Goal: Entertainment & Leisure: Consume media (video, audio)

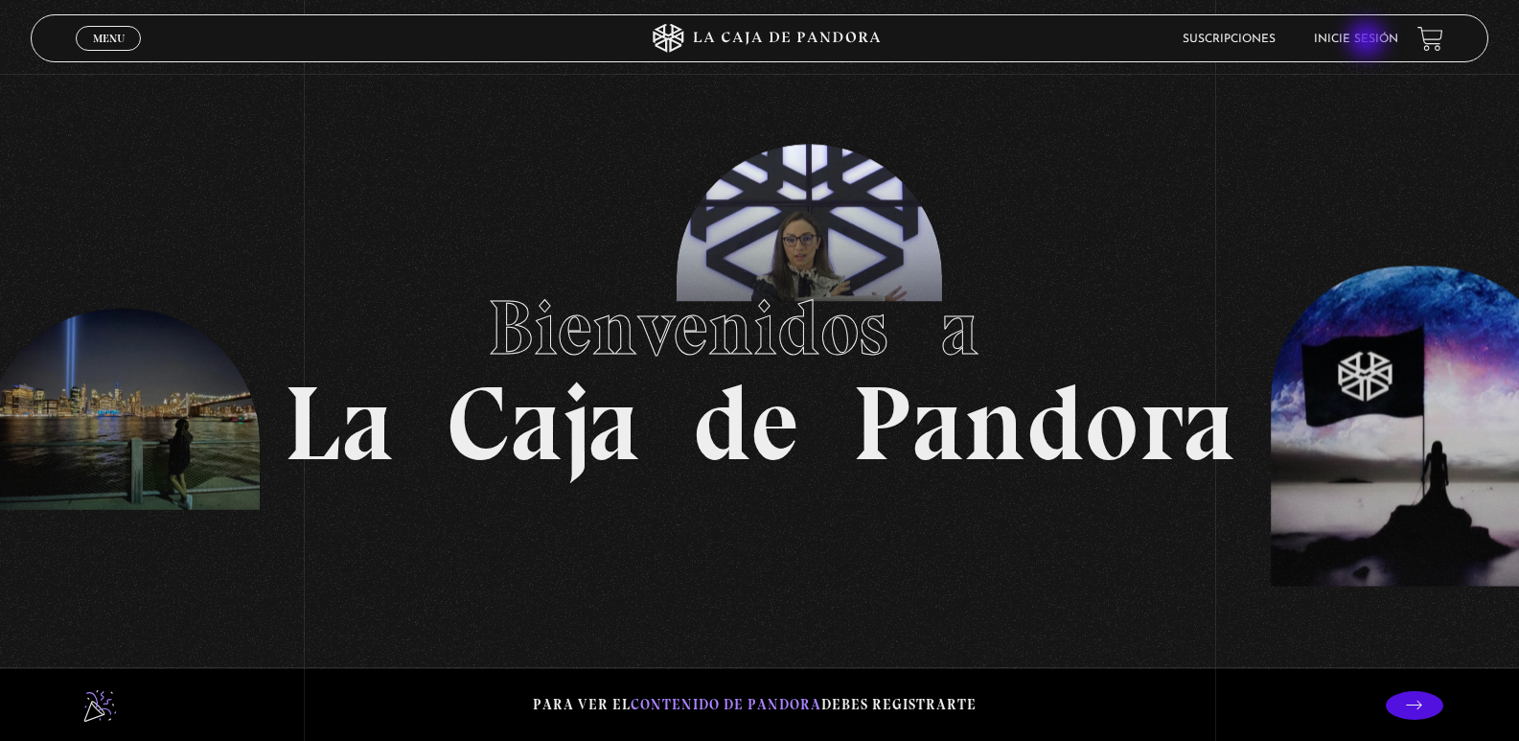
click at [1368, 41] on link "Inicie sesión" at bounding box center [1356, 39] width 84 height 11
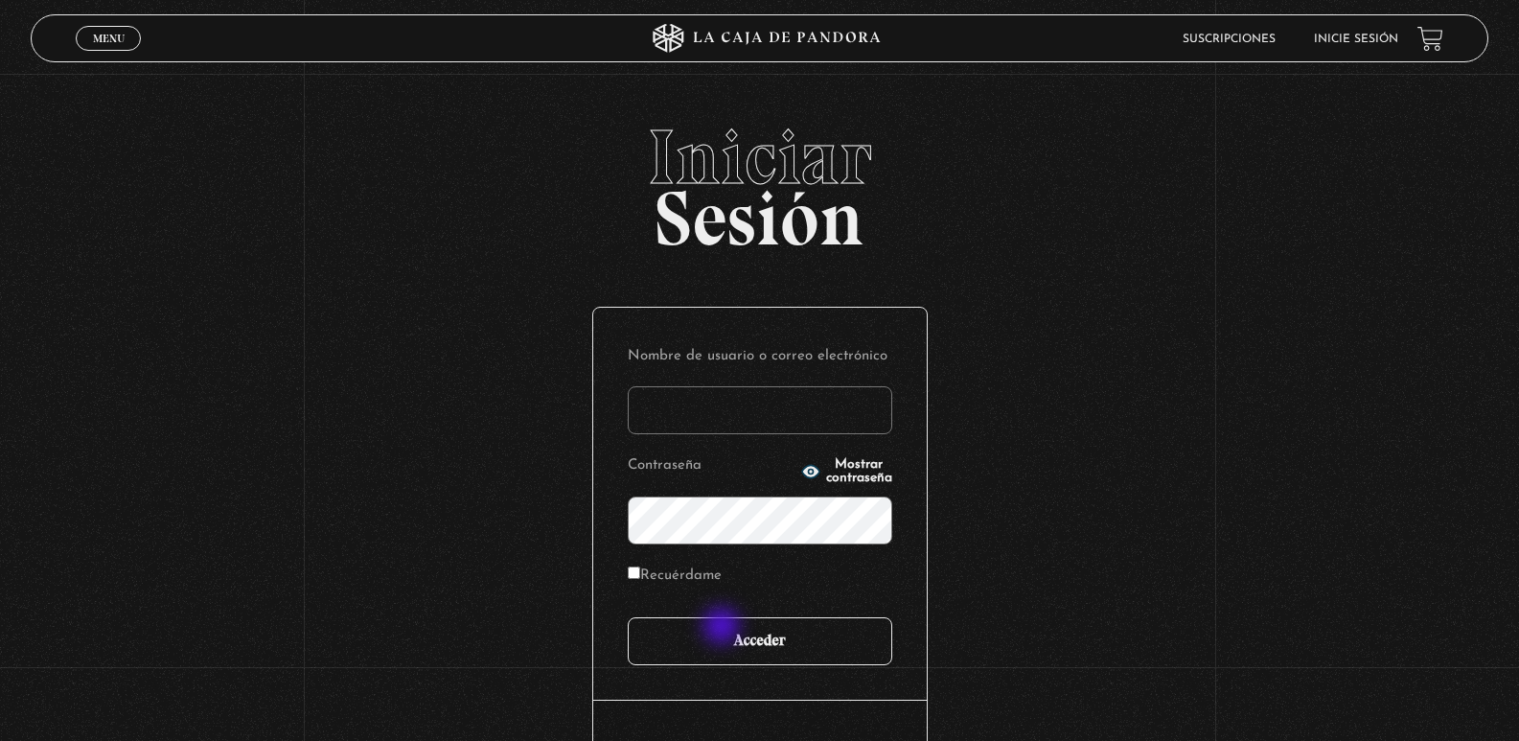
type input "javr6591@gmail.com"
click at [723, 628] on input "Acceder" at bounding box center [760, 641] width 264 height 48
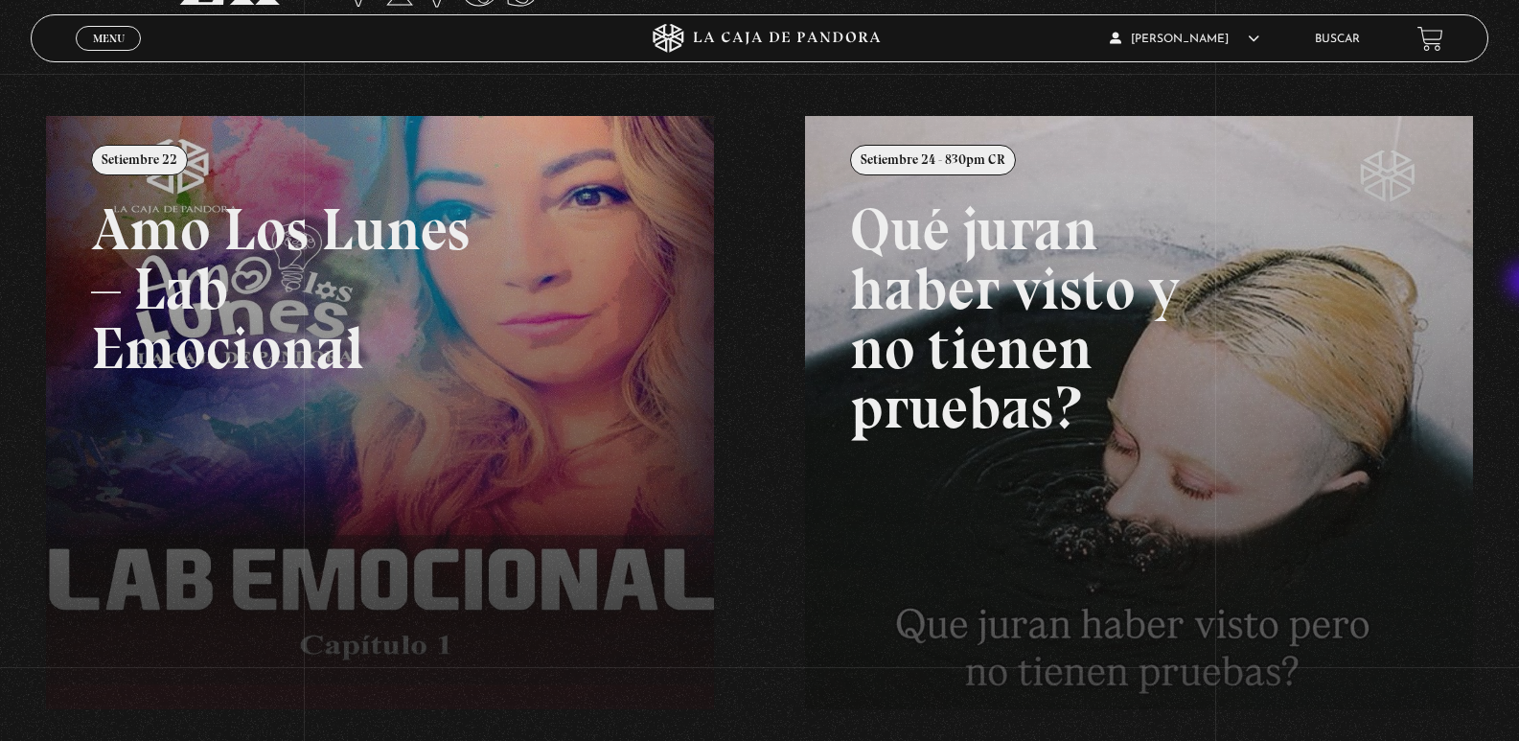
scroll to position [208, 0]
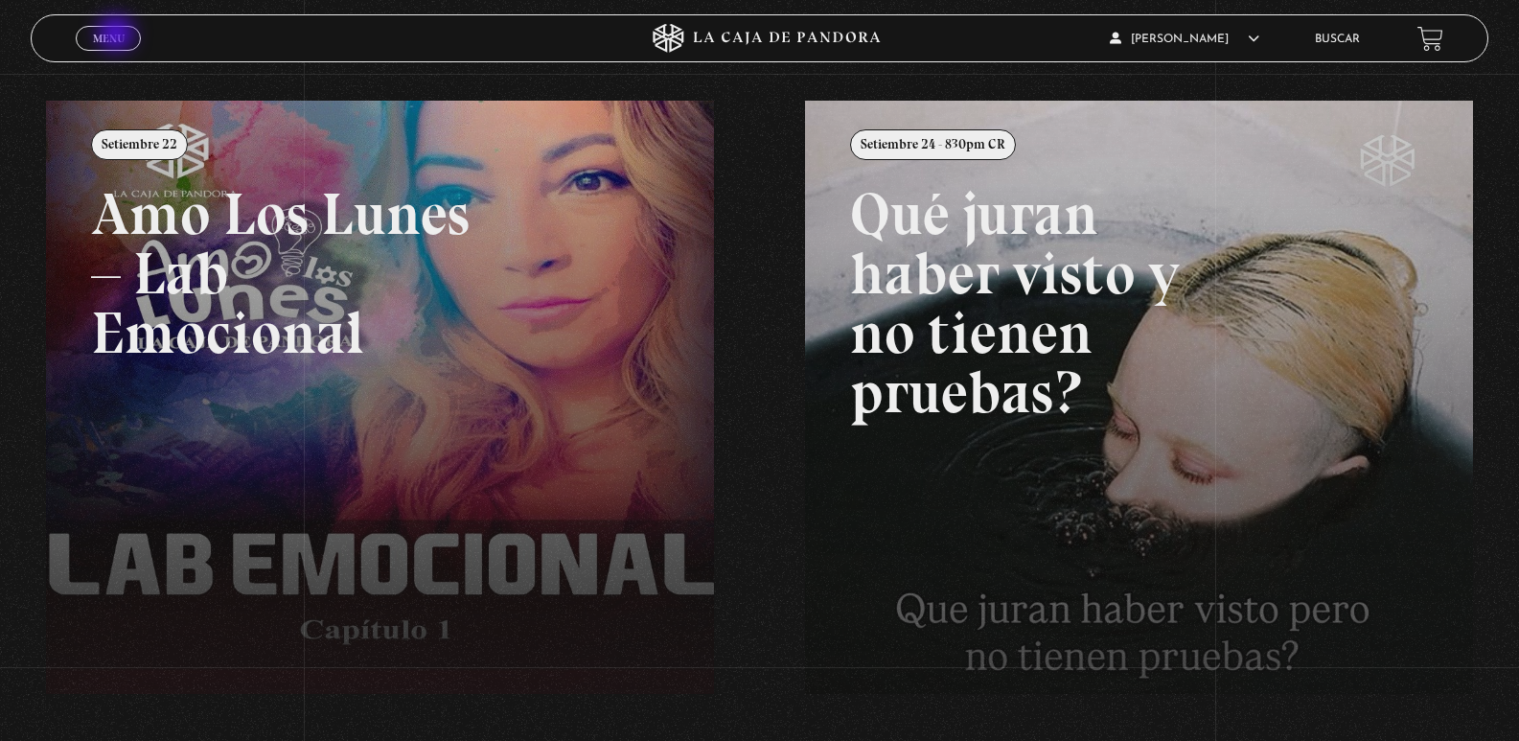
click at [118, 35] on span "Menu" at bounding box center [109, 38] width 32 height 11
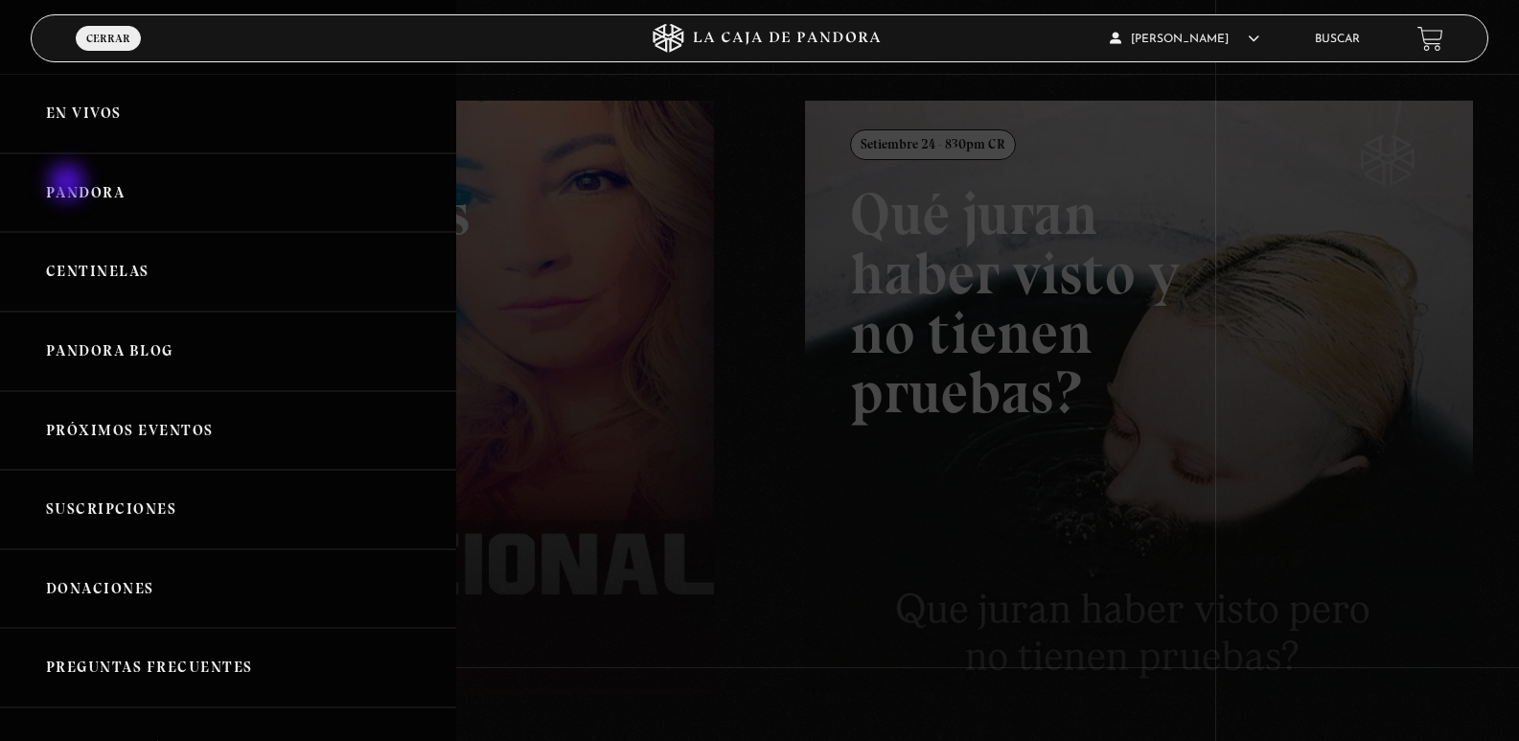
click at [69, 184] on link "Pandora" at bounding box center [228, 193] width 456 height 80
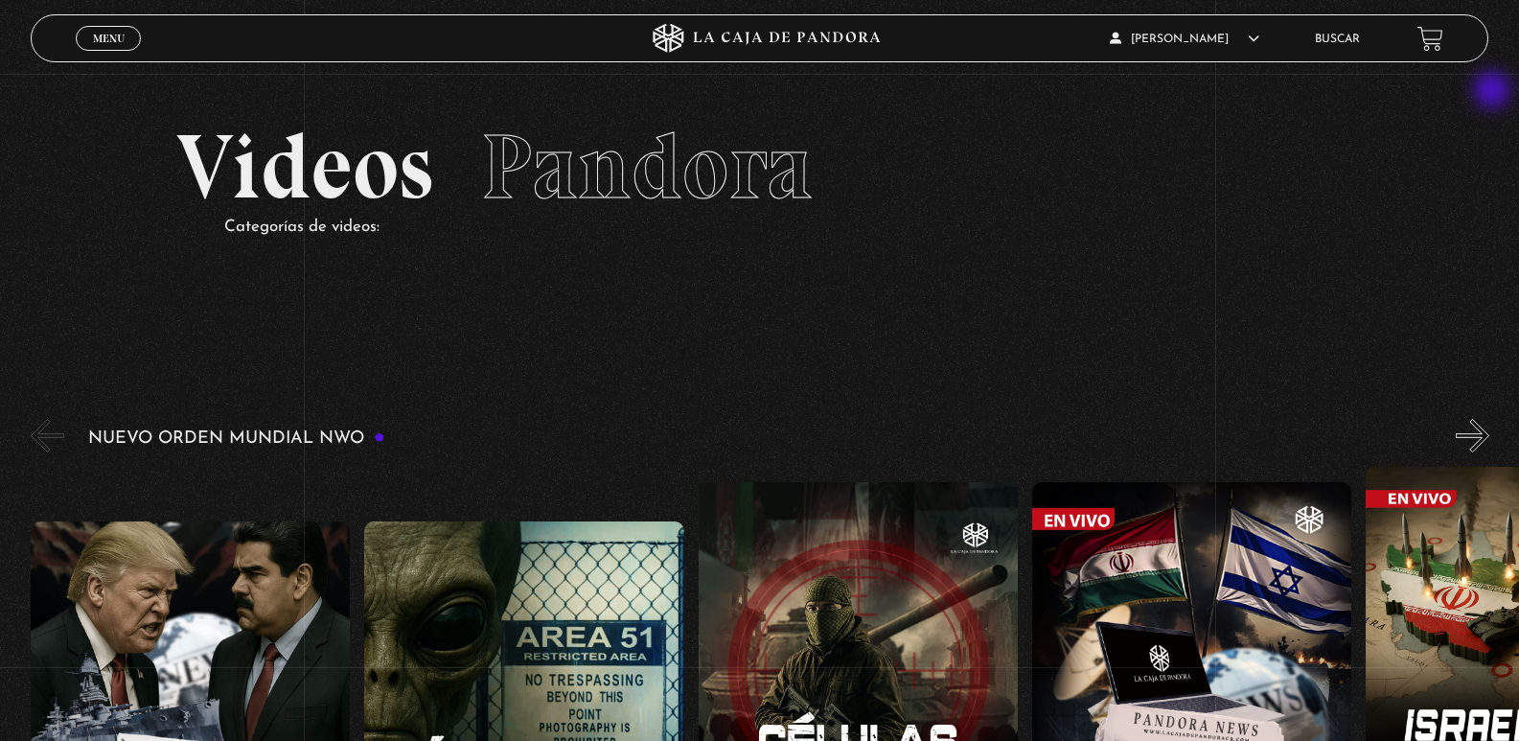
scroll to position [336, 0]
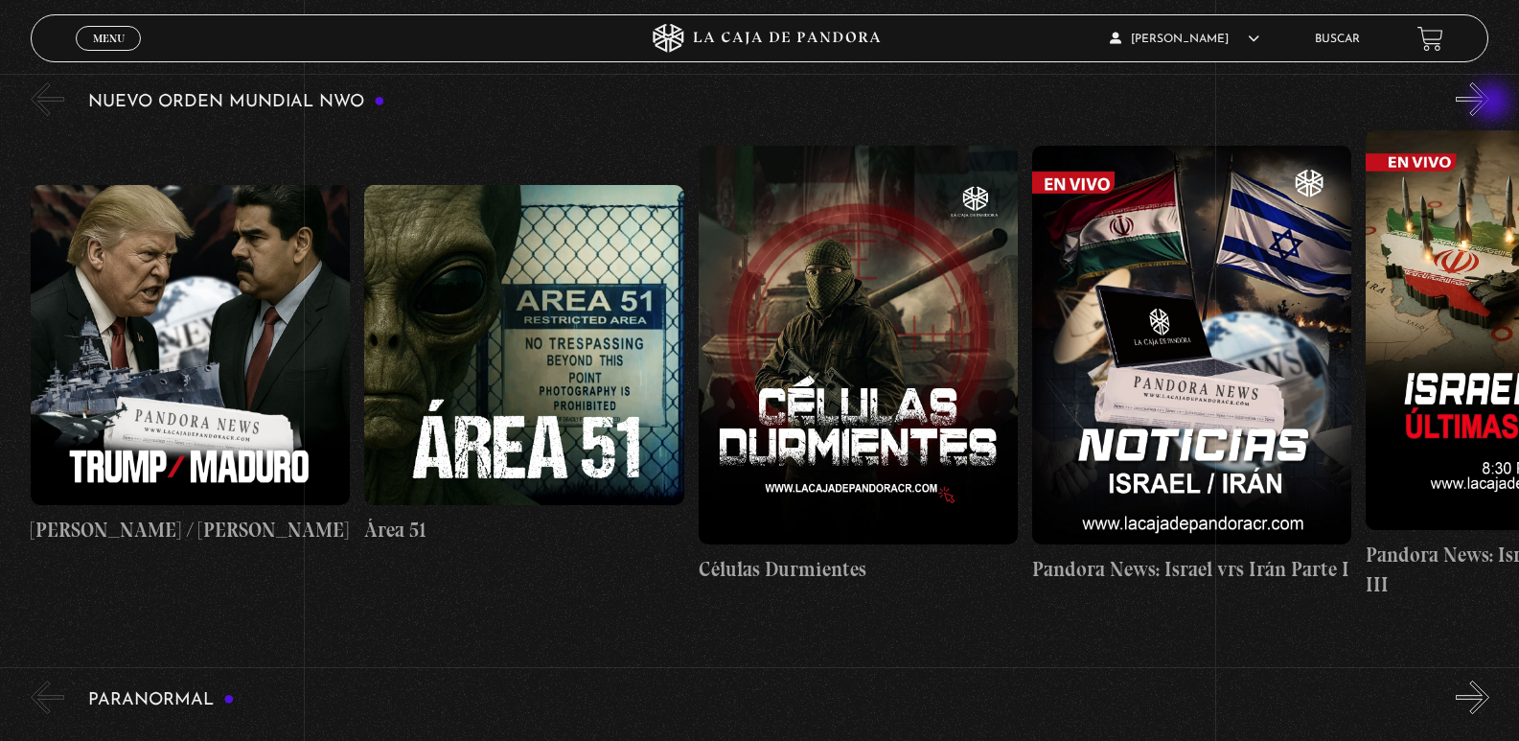
click at [1489, 103] on button "»" at bounding box center [1473, 99] width 34 height 34
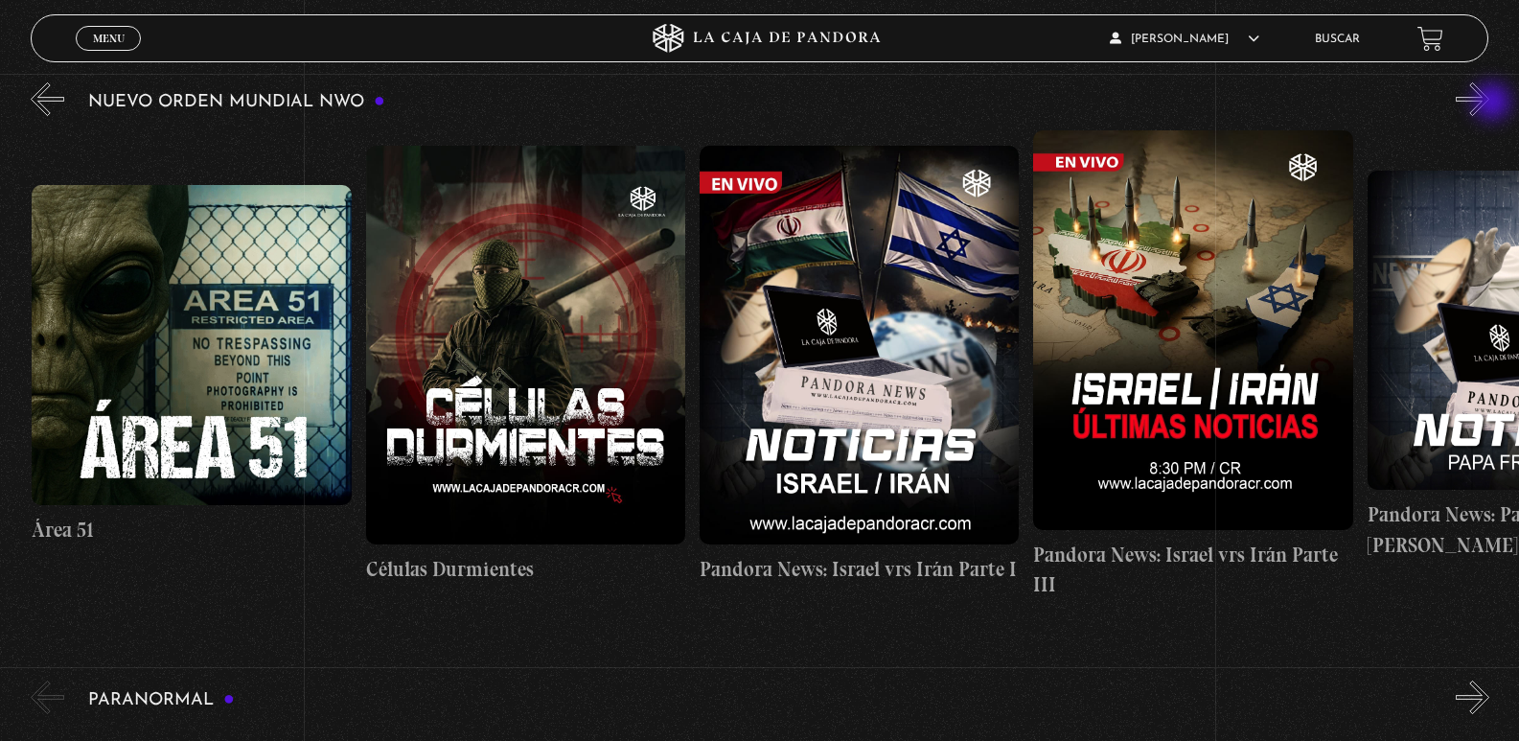
scroll to position [0, 333]
click at [1489, 103] on button "»" at bounding box center [1473, 99] width 34 height 34
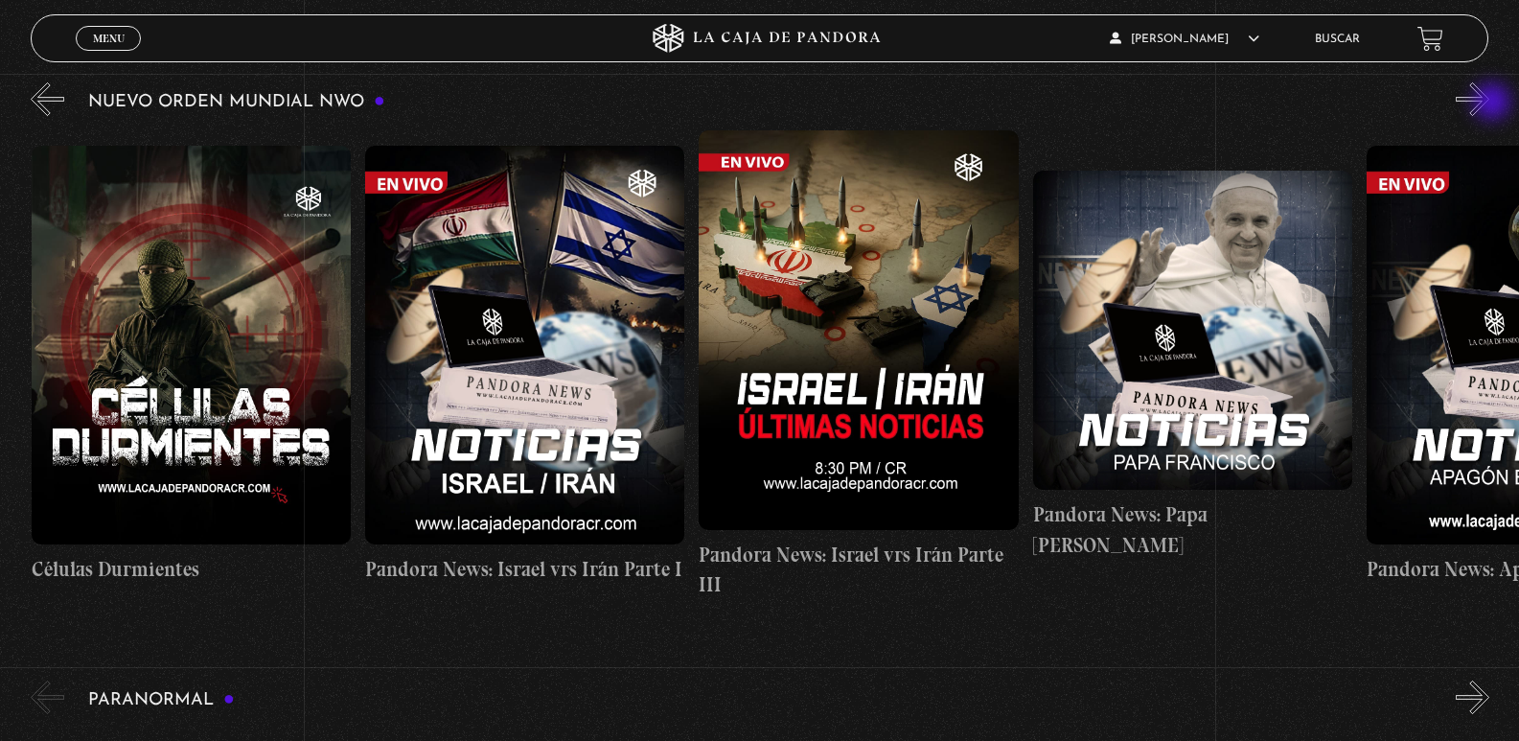
click at [1489, 103] on button "»" at bounding box center [1473, 99] width 34 height 34
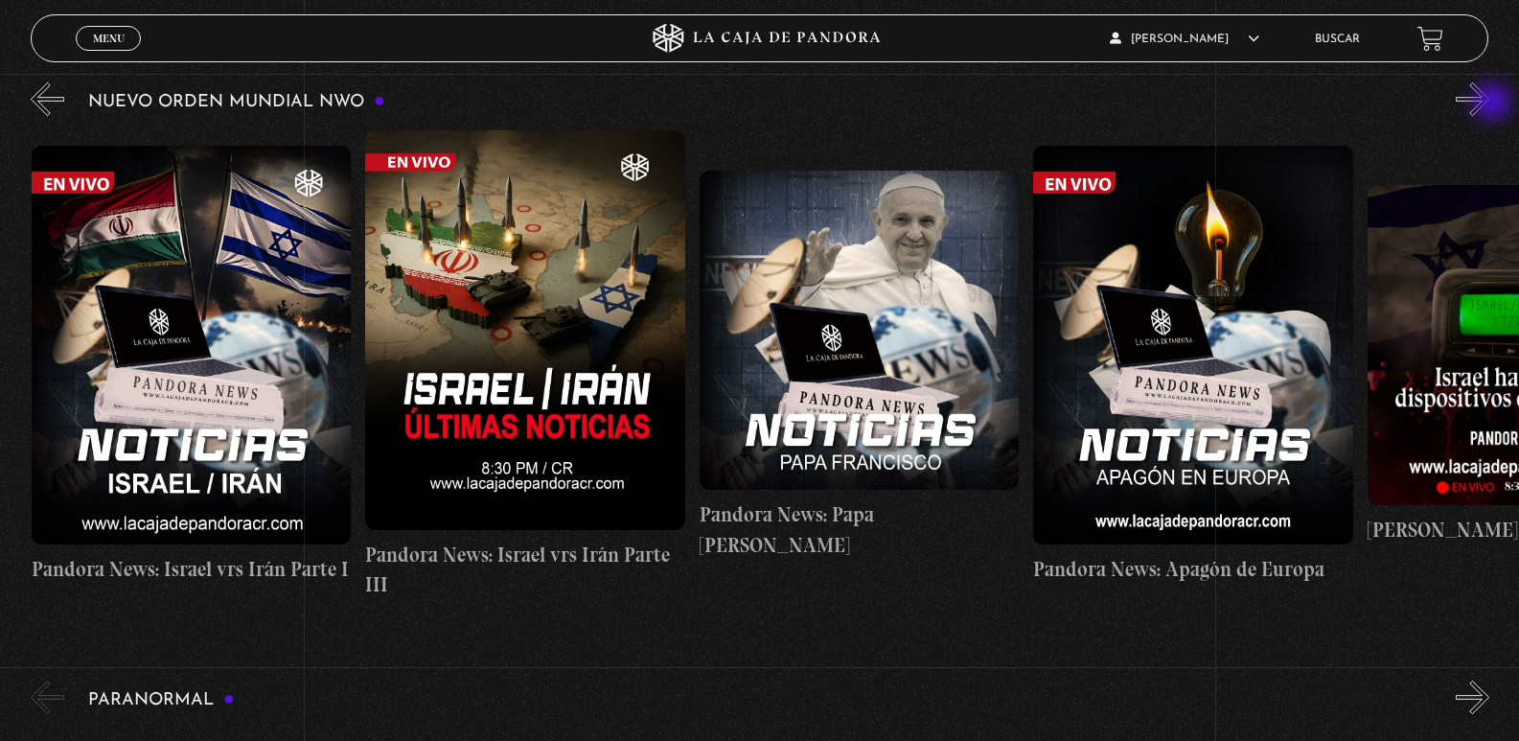
scroll to position [0, 1001]
click at [1489, 103] on button "»" at bounding box center [1473, 99] width 34 height 34
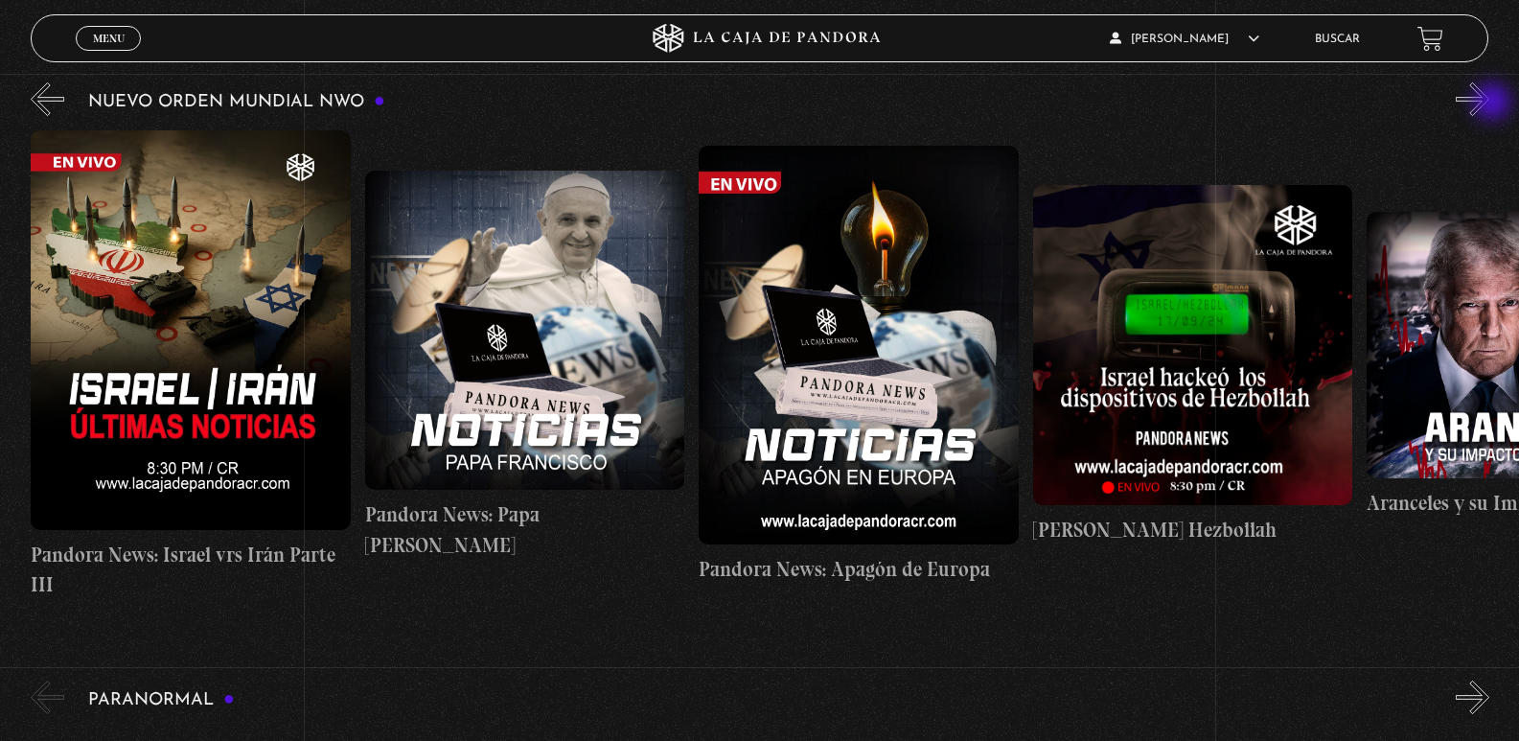
scroll to position [0, 1336]
click at [1489, 103] on button "»" at bounding box center [1473, 99] width 34 height 34
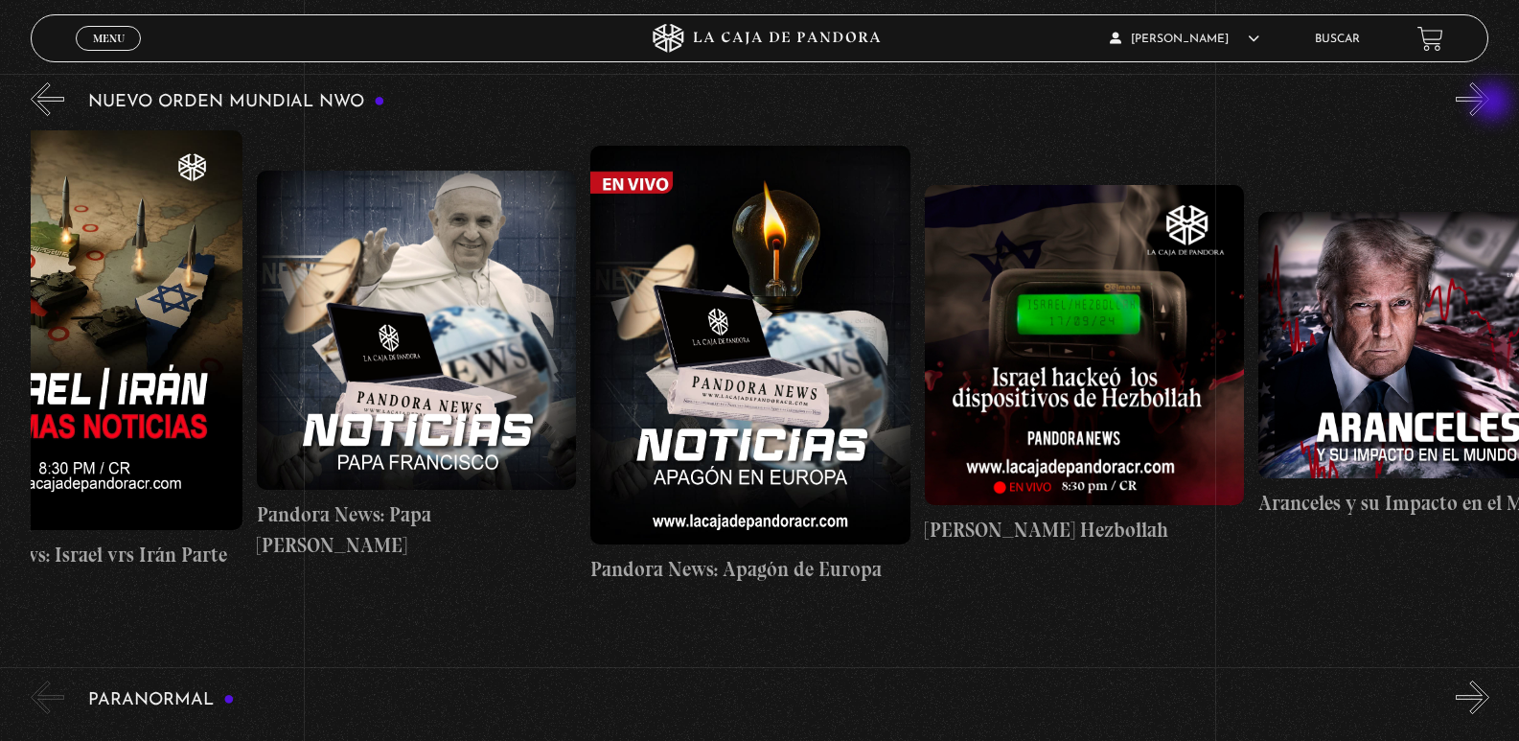
click at [1489, 103] on button "»" at bounding box center [1473, 99] width 34 height 34
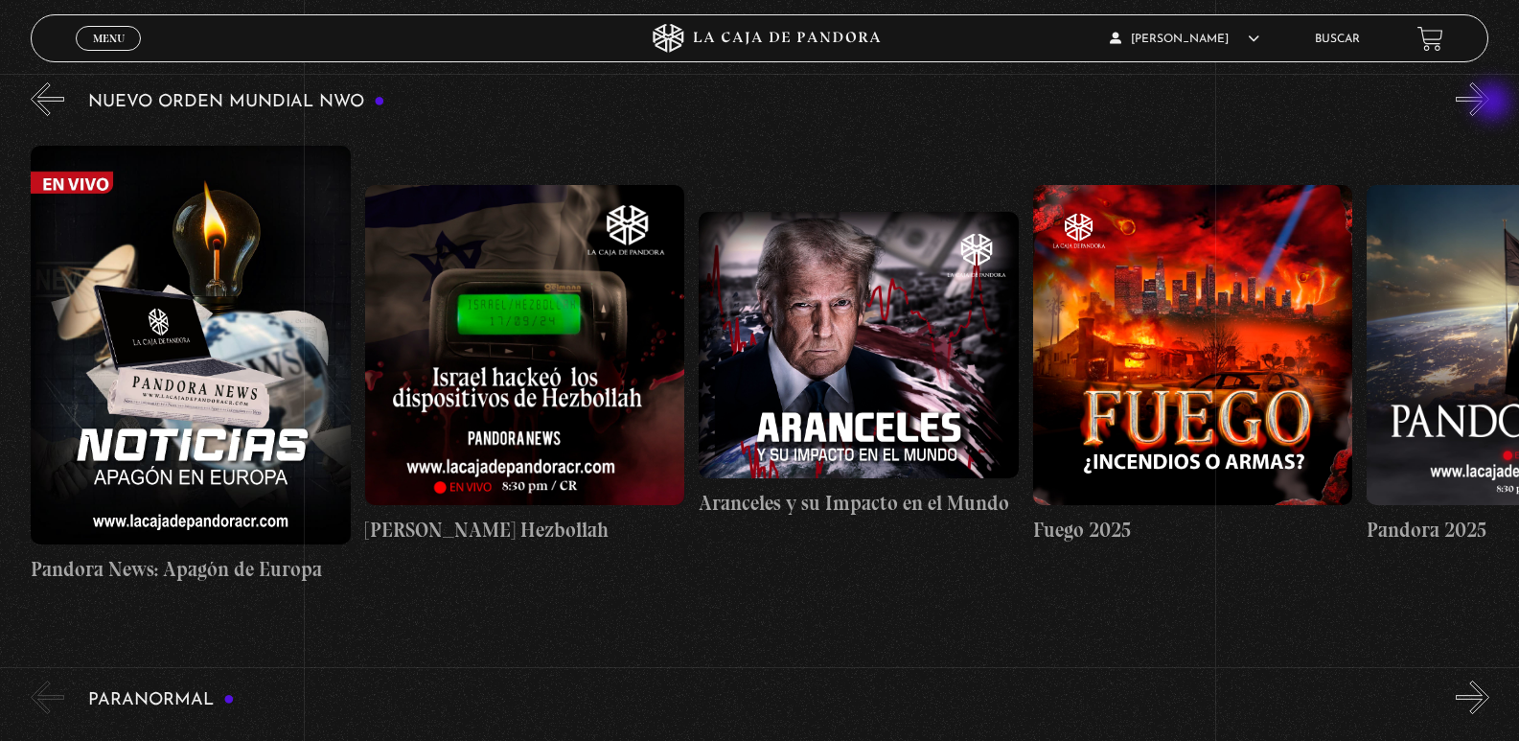
click at [1489, 103] on button "»" at bounding box center [1473, 99] width 34 height 34
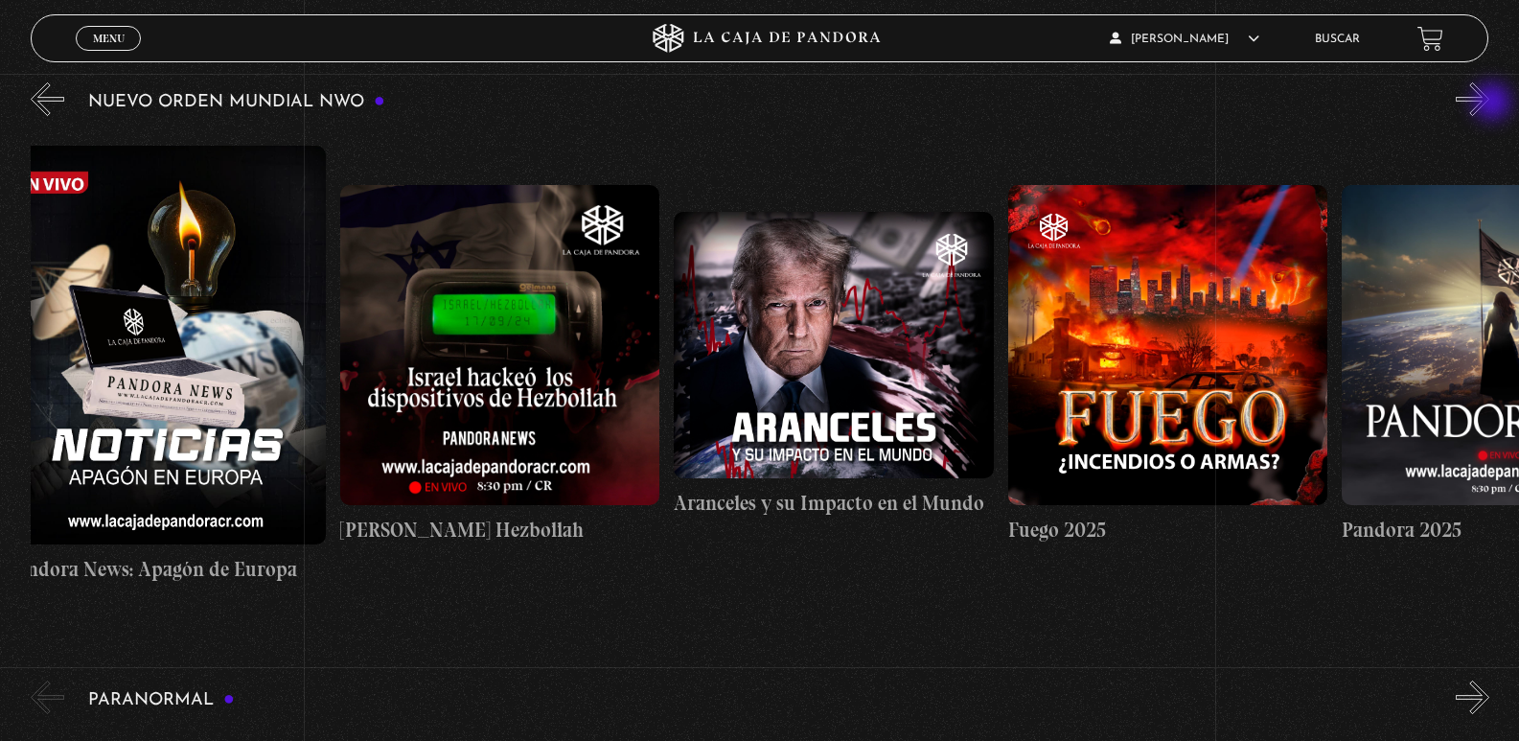
click at [1489, 103] on button "»" at bounding box center [1473, 99] width 34 height 34
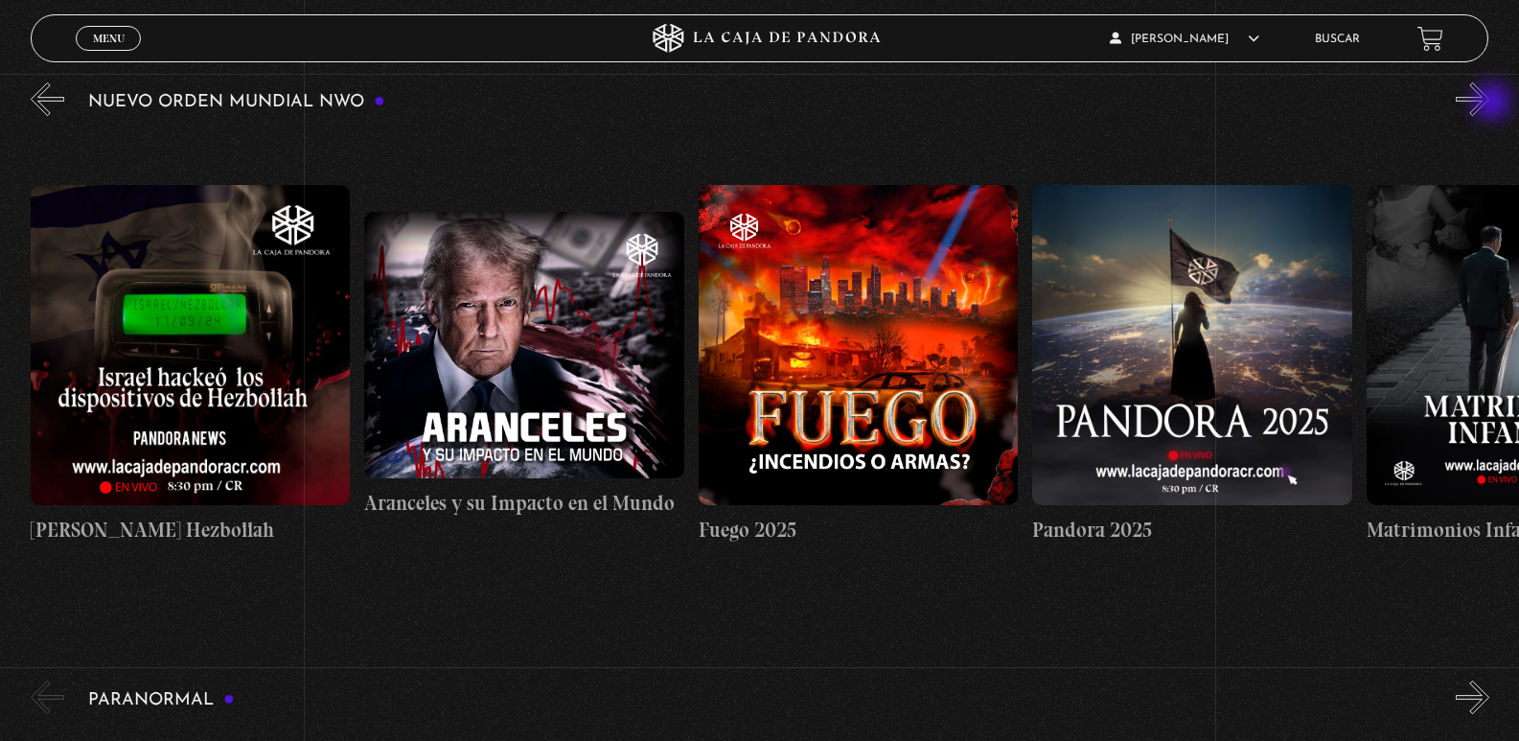
click at [1489, 103] on button "»" at bounding box center [1473, 99] width 34 height 34
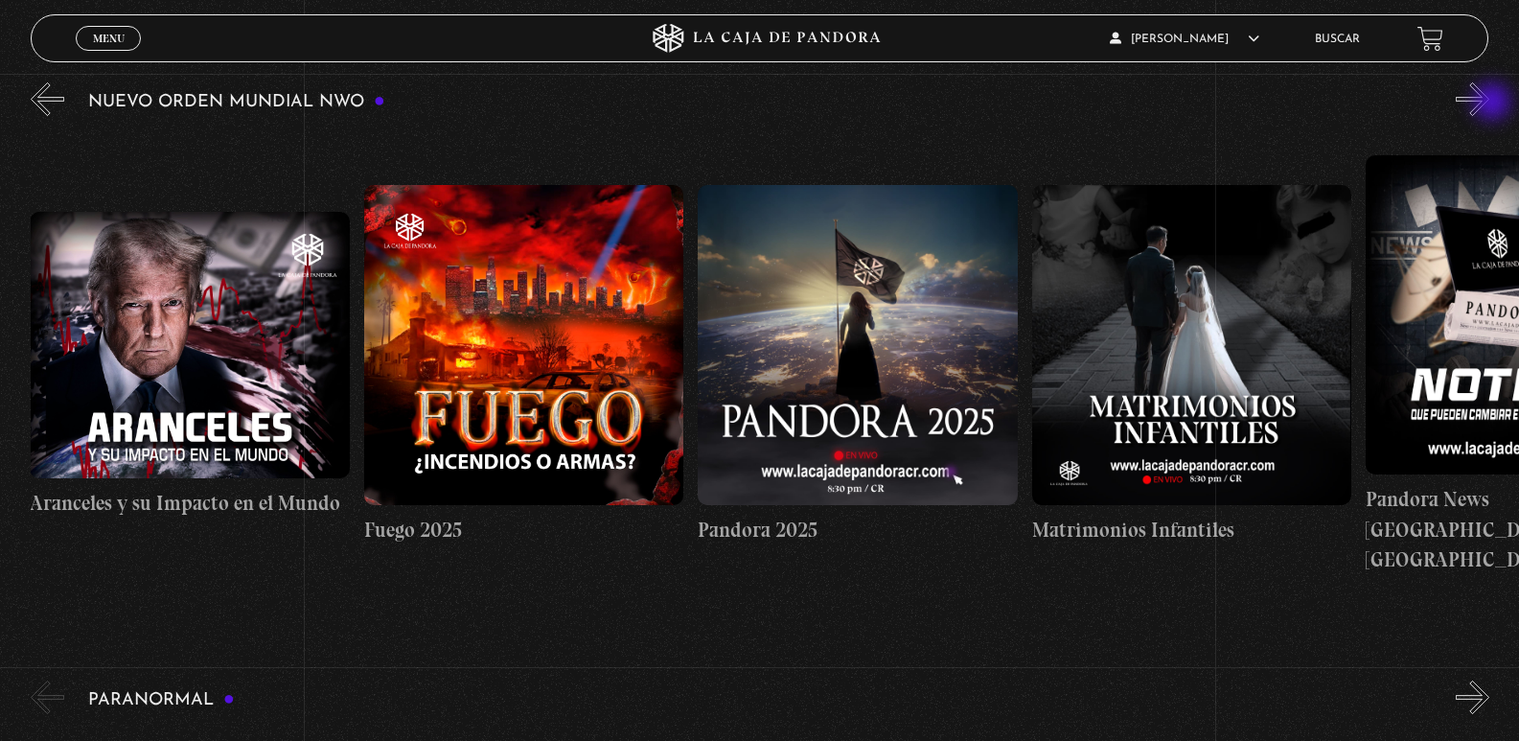
click at [1489, 103] on button "»" at bounding box center [1473, 99] width 34 height 34
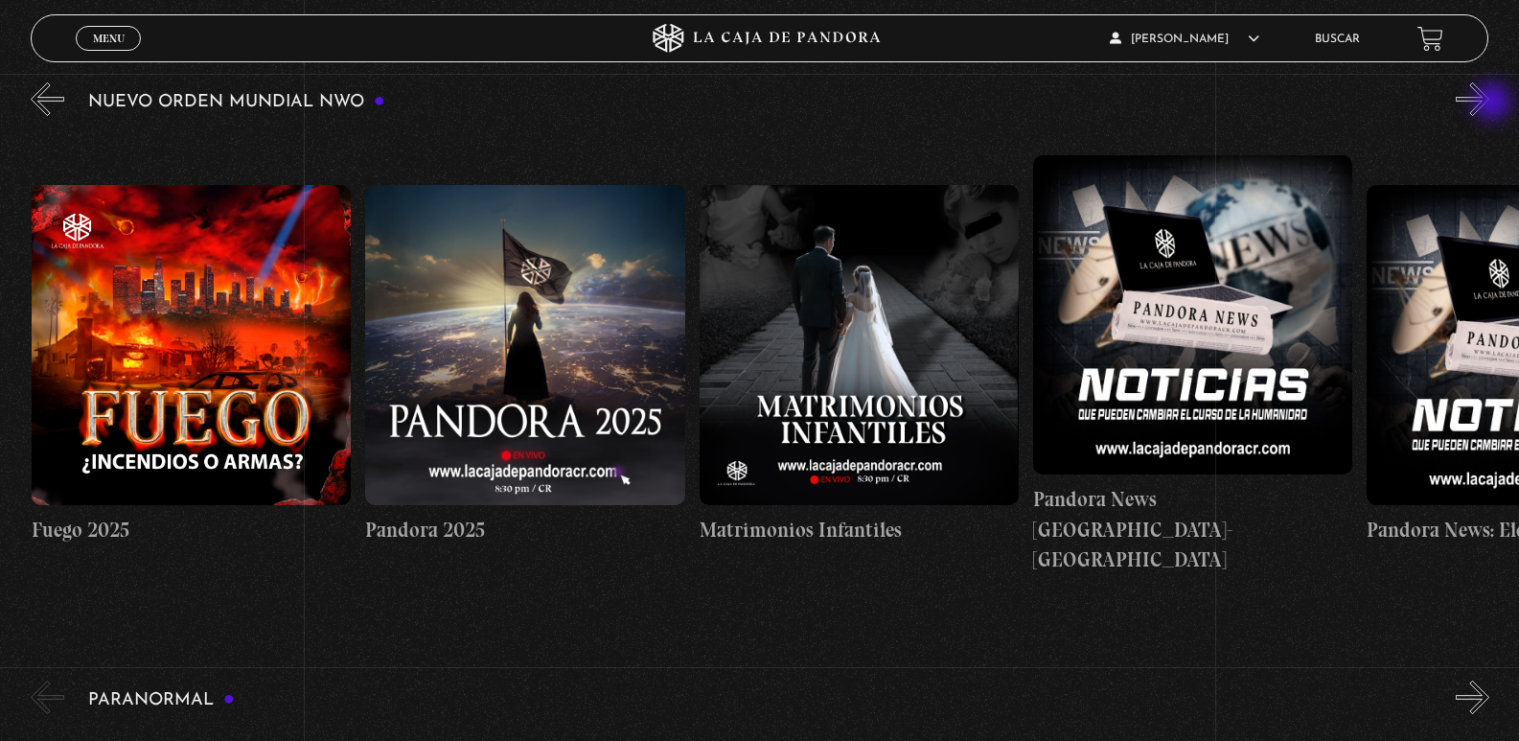
scroll to position [0, 3005]
click at [1489, 103] on button "»" at bounding box center [1473, 99] width 34 height 34
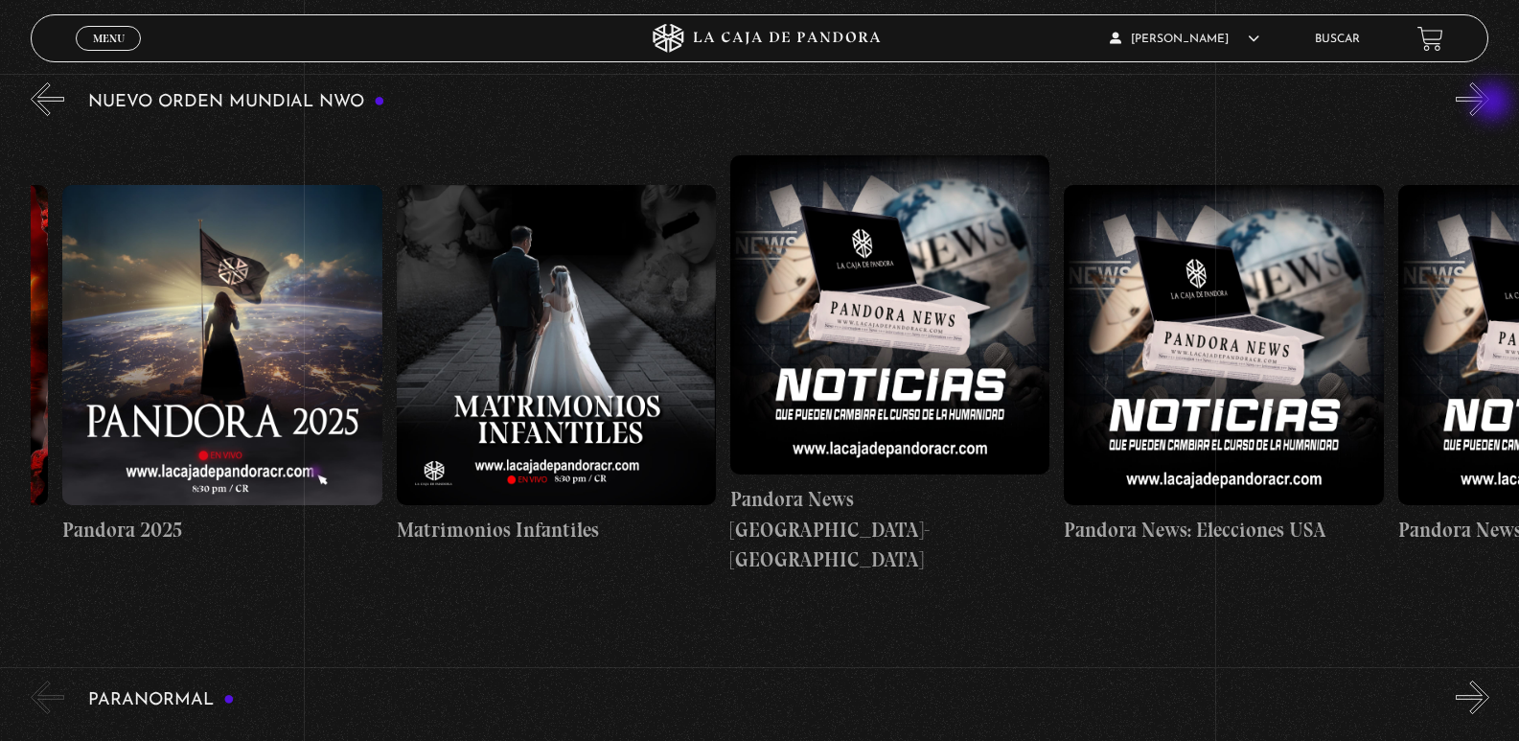
scroll to position [0, 3338]
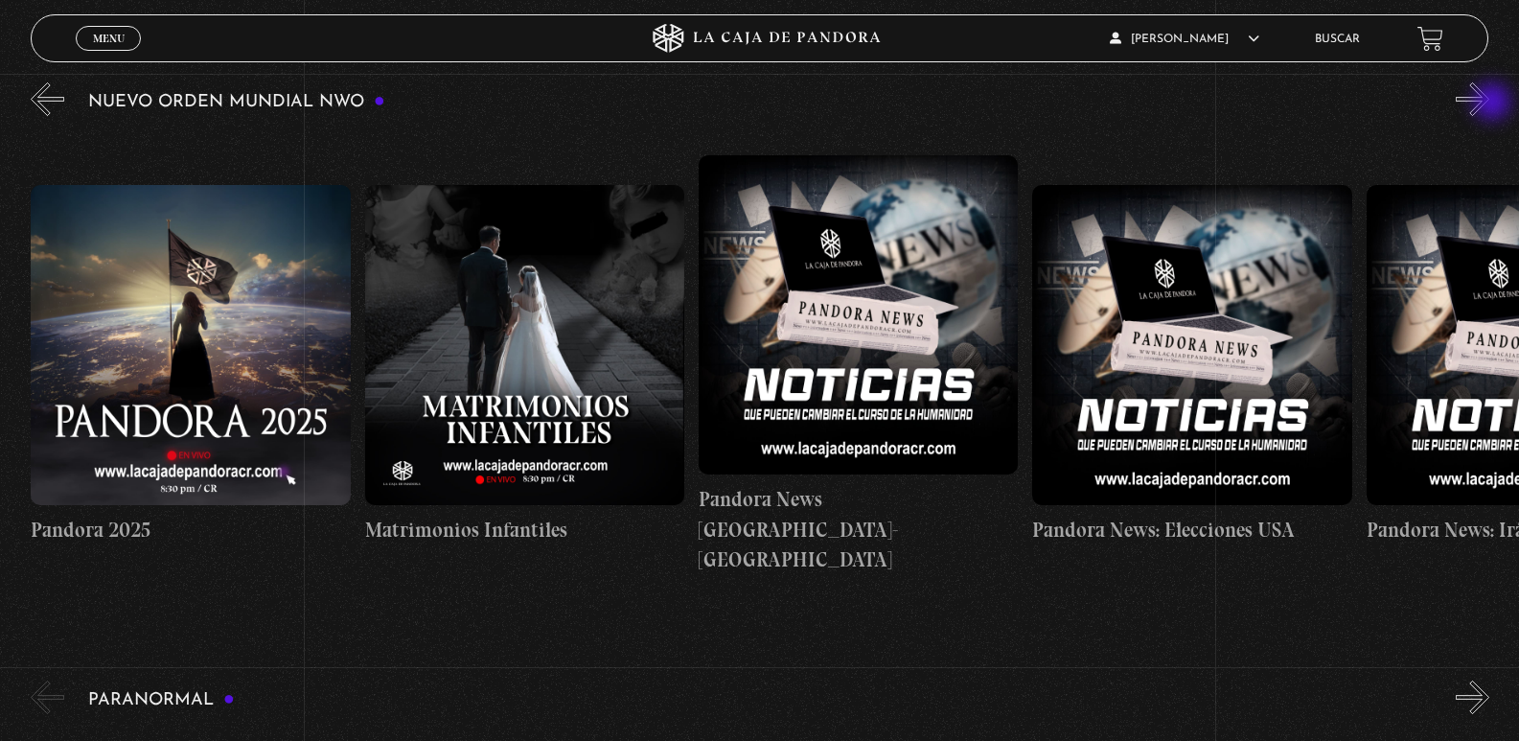
click at [1489, 103] on button "»" at bounding box center [1473, 99] width 34 height 34
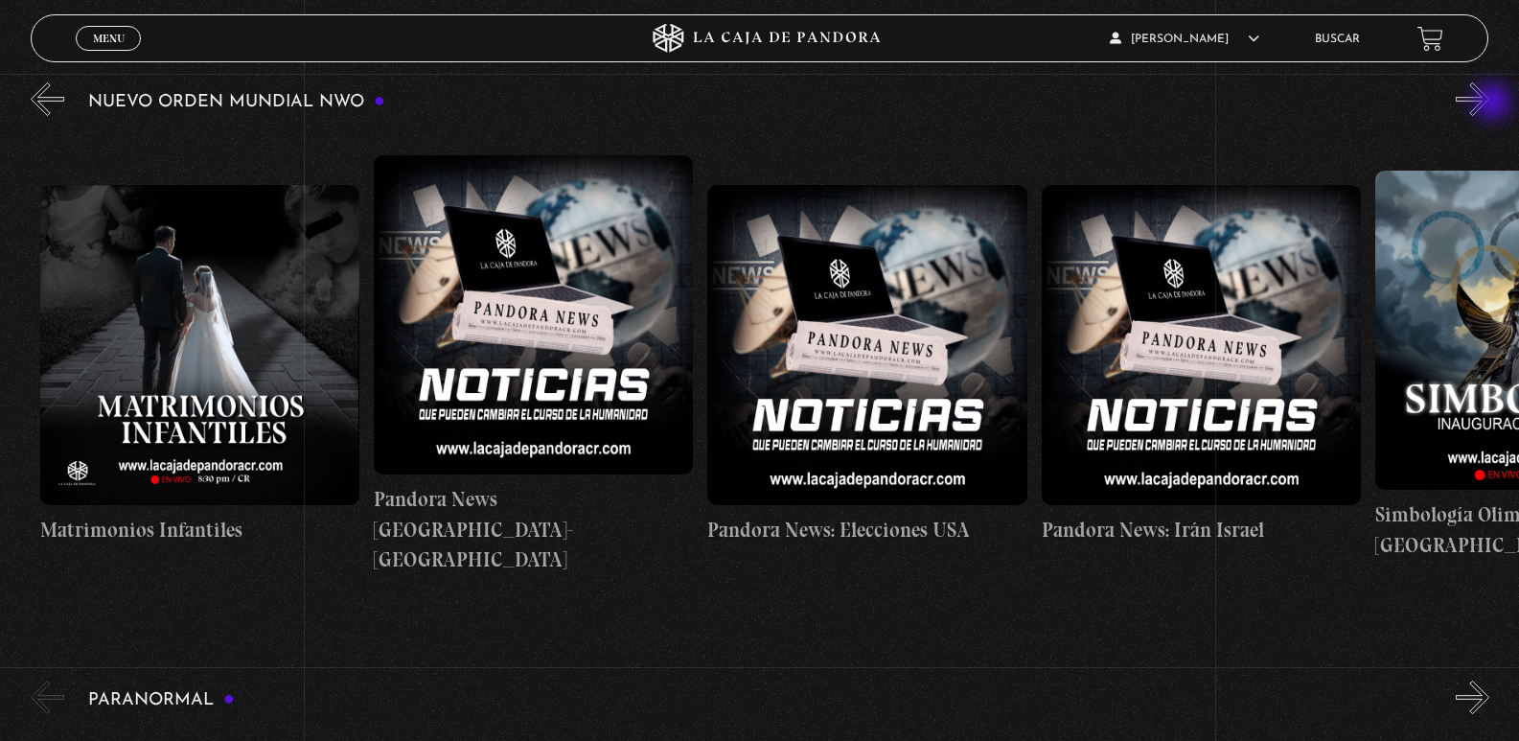
click at [1489, 103] on button "»" at bounding box center [1473, 99] width 34 height 34
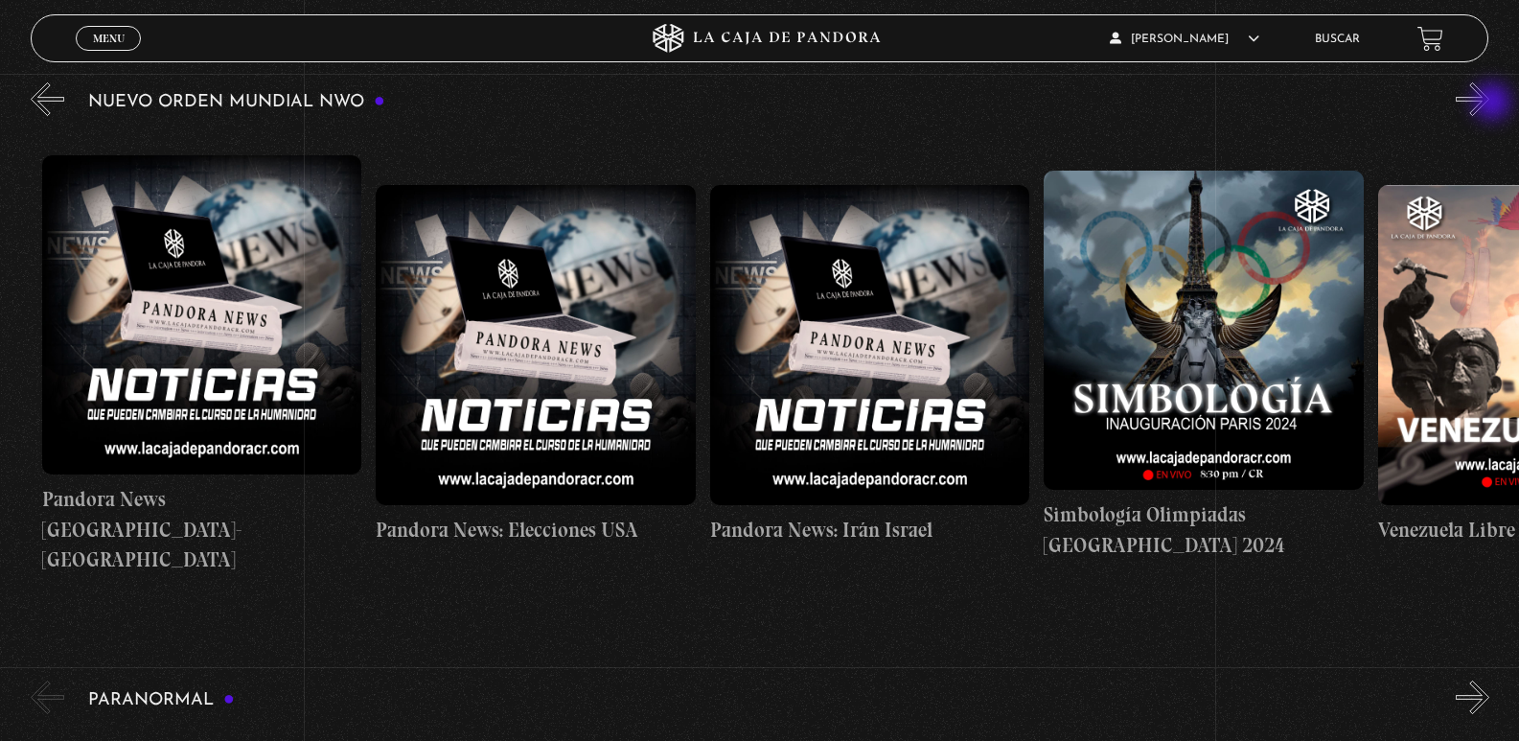
scroll to position [0, 4006]
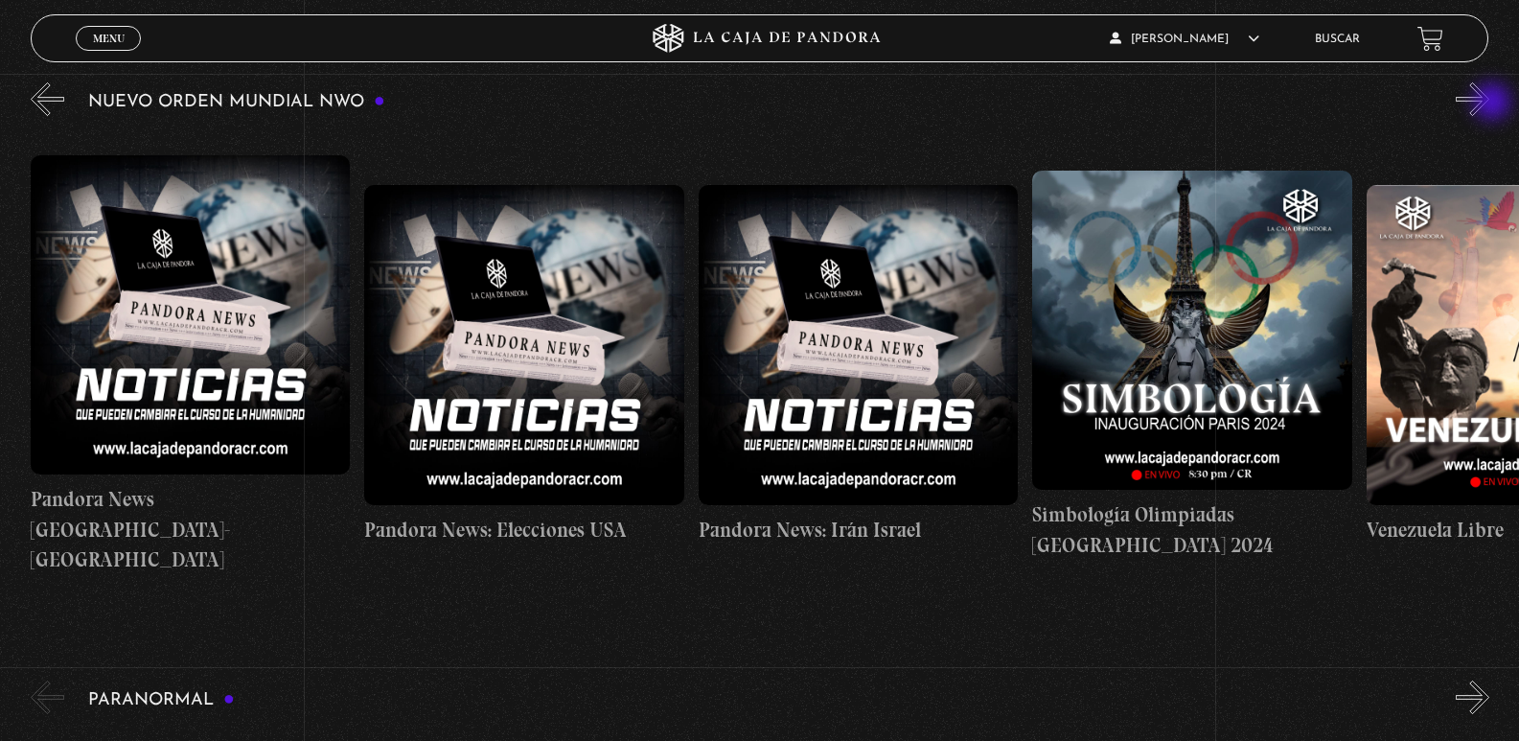
click at [1489, 103] on button "»" at bounding box center [1473, 99] width 34 height 34
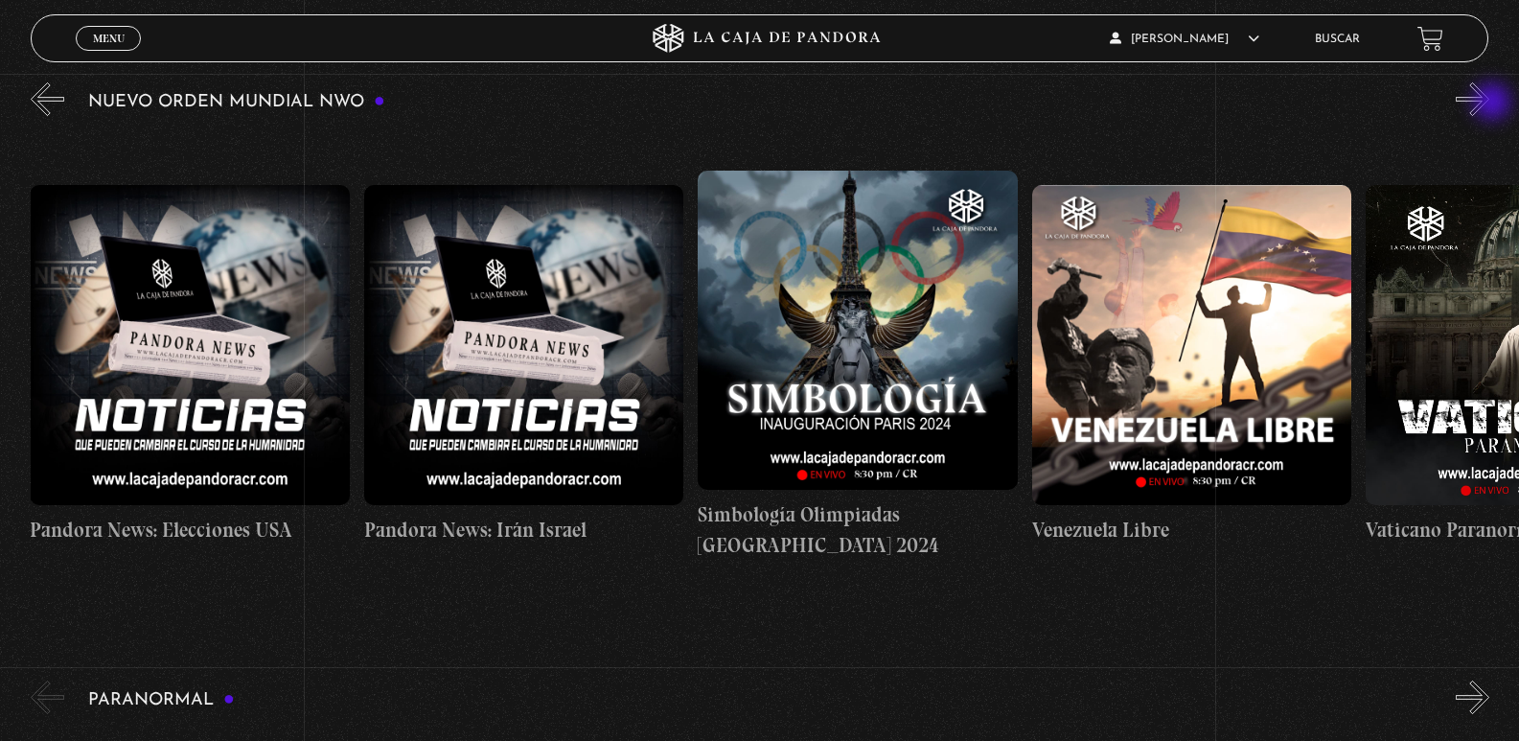
click at [1489, 103] on button "»" at bounding box center [1473, 99] width 34 height 34
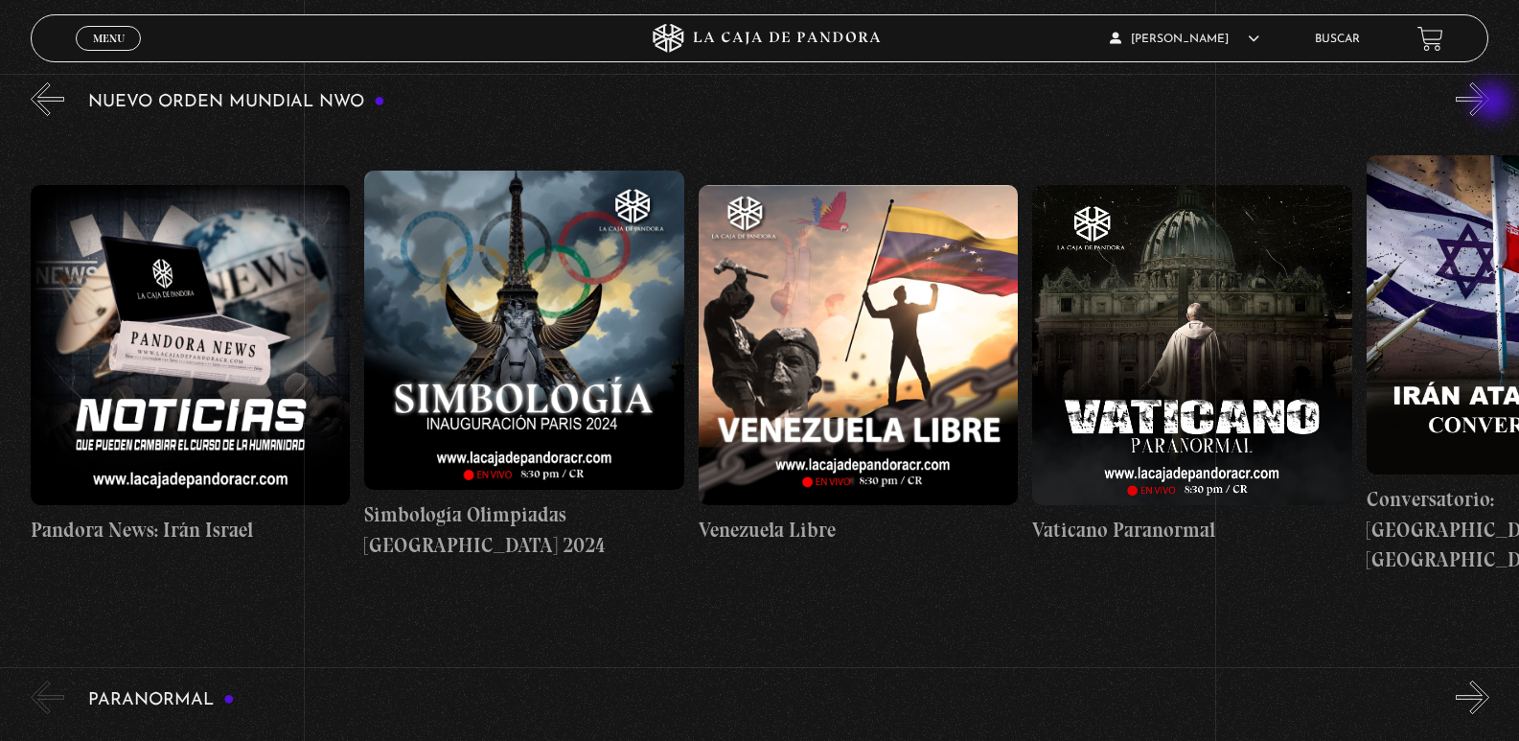
click at [1489, 103] on button "»" at bounding box center [1473, 99] width 34 height 34
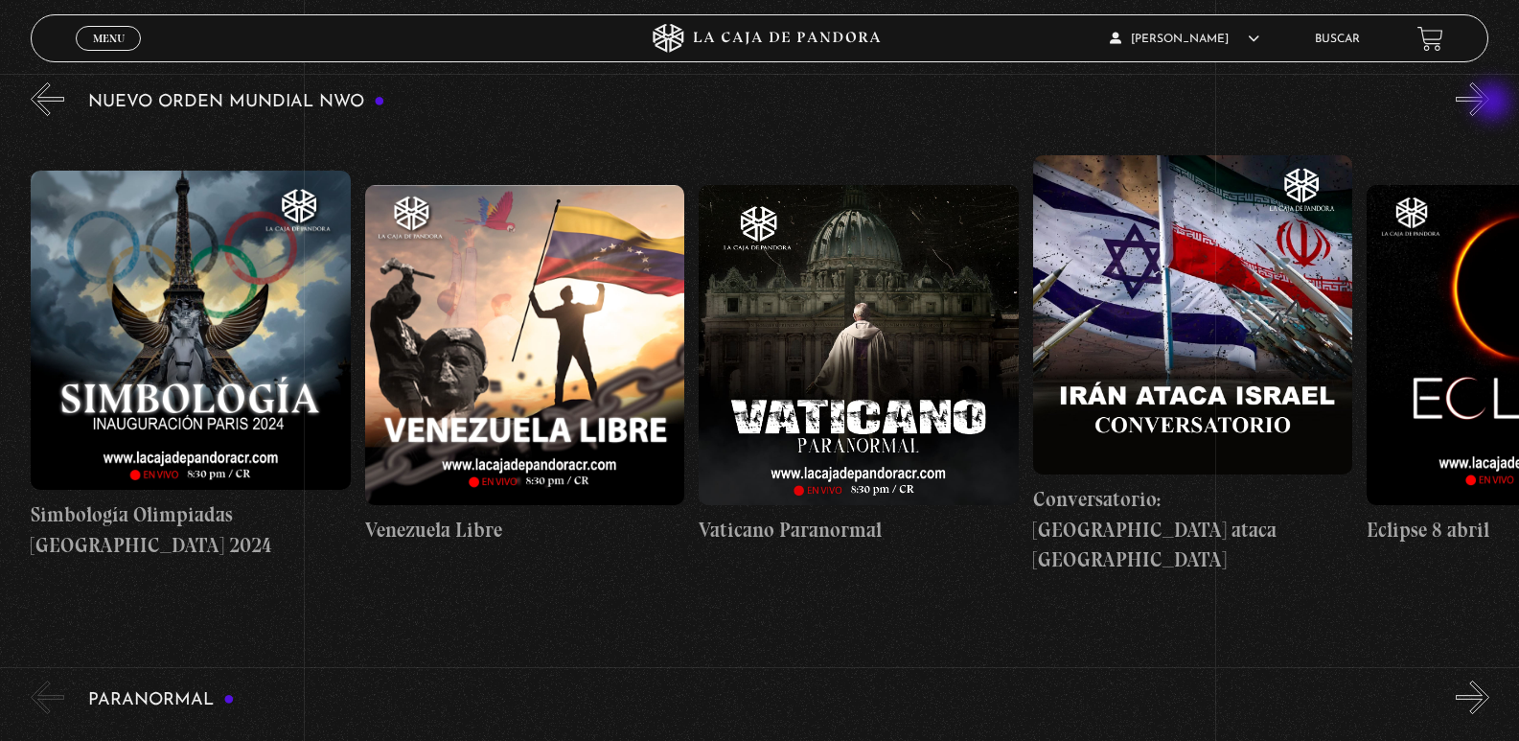
scroll to position [0, 5008]
click at [1489, 94] on button "»" at bounding box center [1473, 99] width 34 height 34
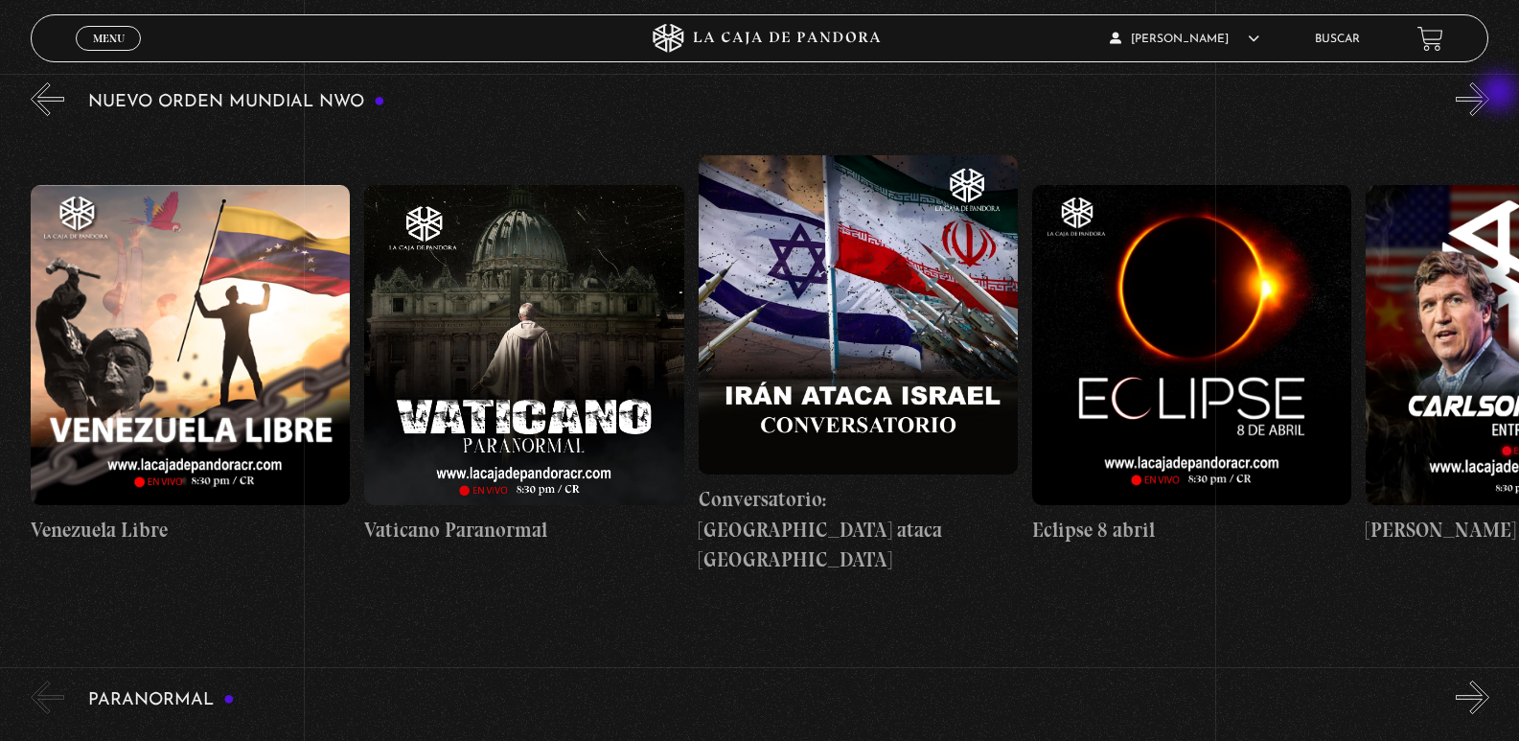
click at [1489, 94] on button "»" at bounding box center [1473, 99] width 34 height 34
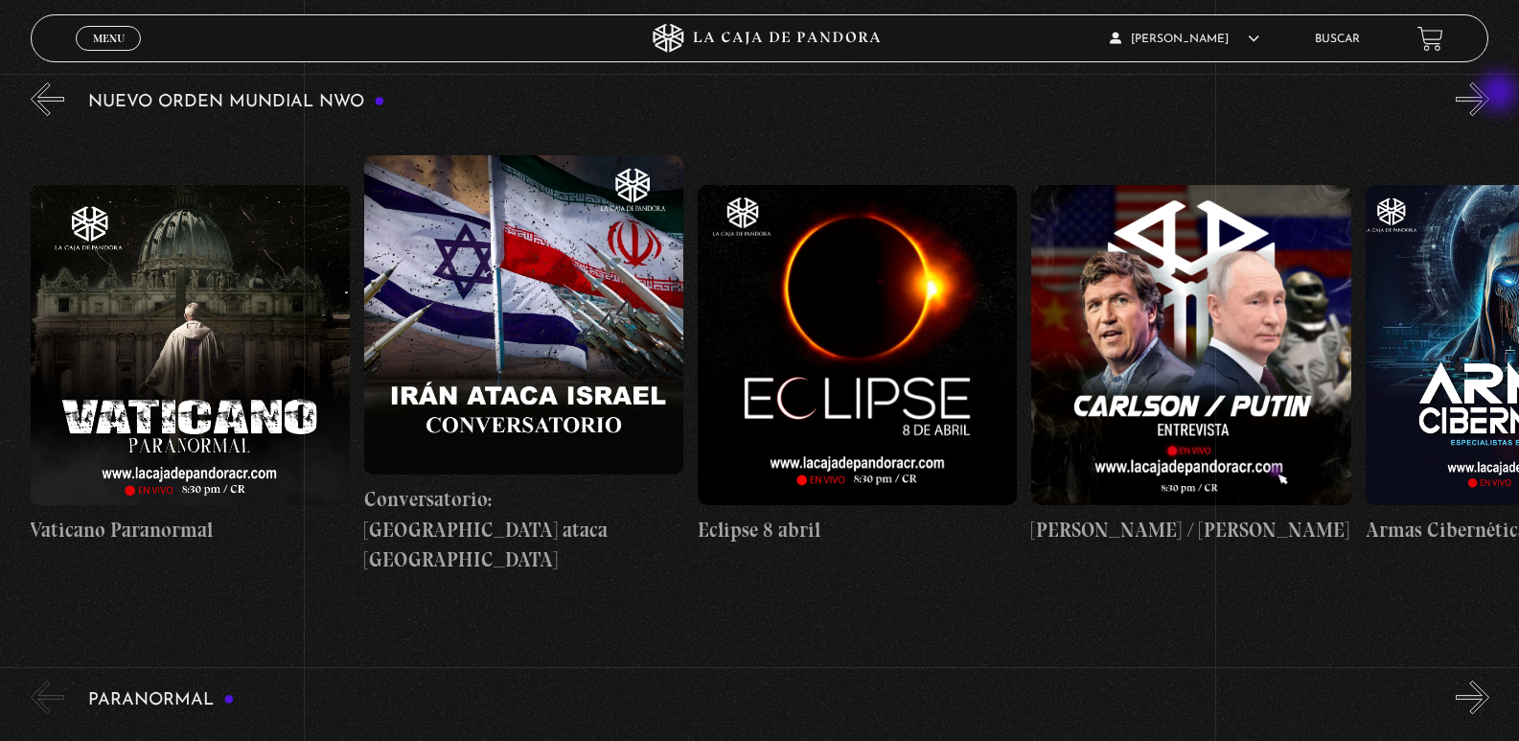
click at [1489, 94] on button "»" at bounding box center [1473, 99] width 34 height 34
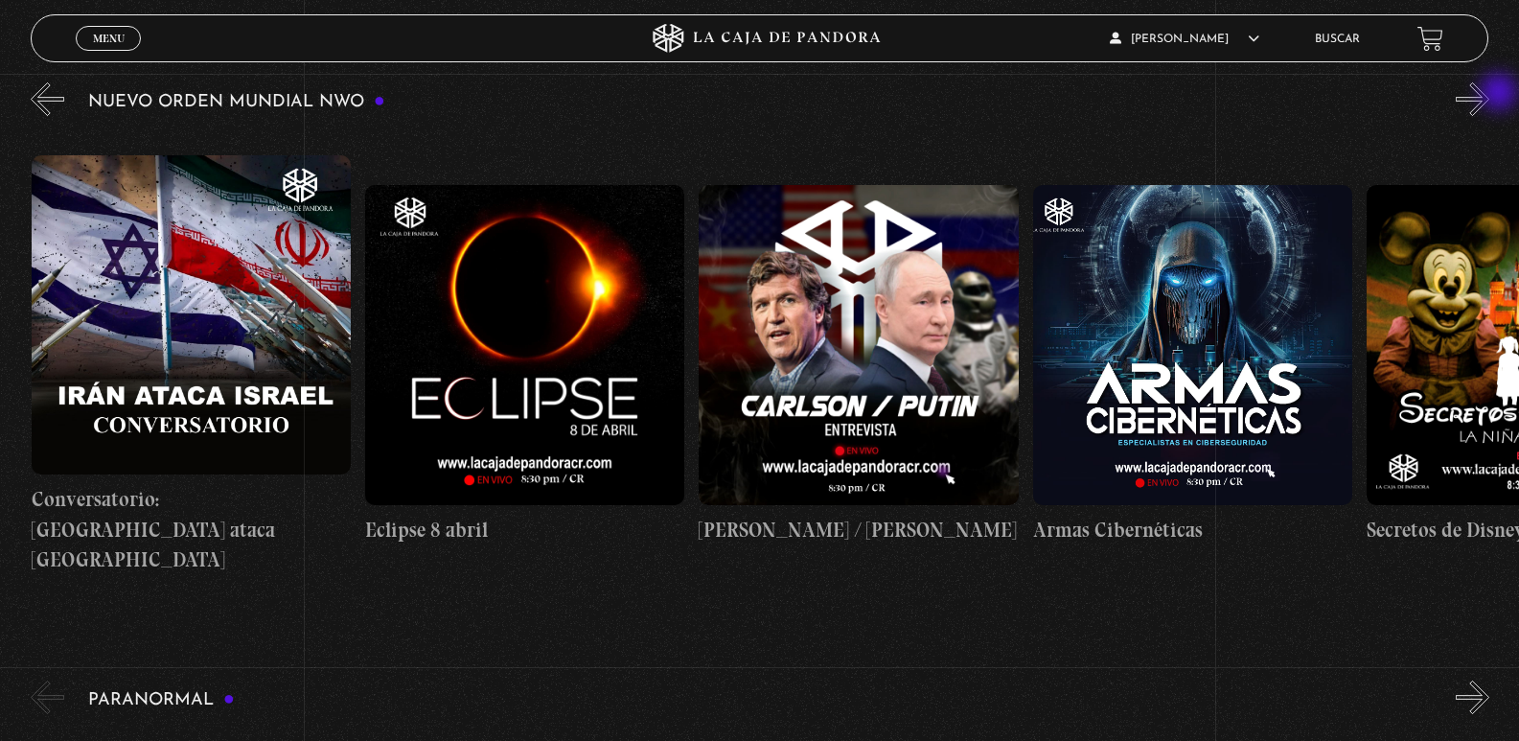
scroll to position [0, 6010]
click at [1489, 94] on button "»" at bounding box center [1473, 99] width 34 height 34
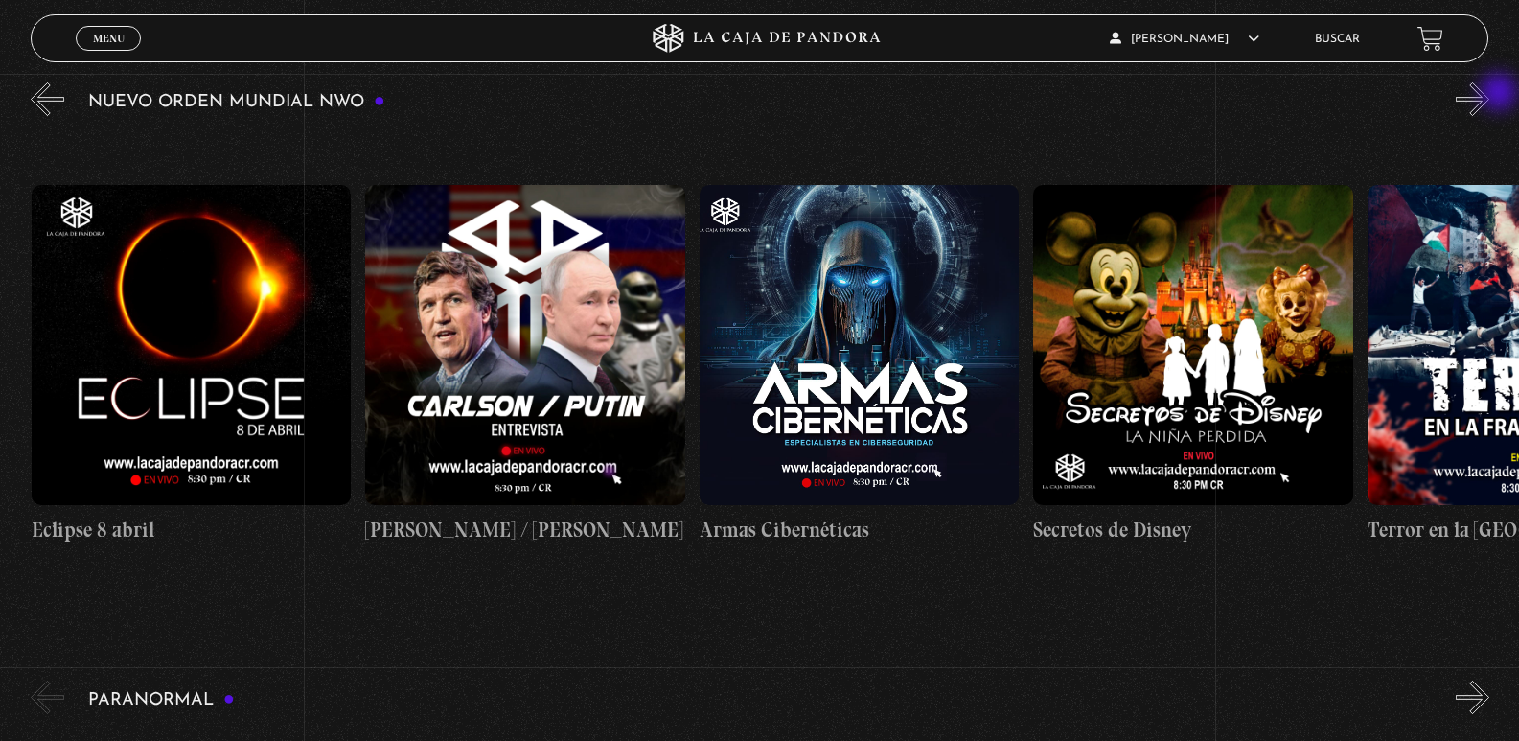
scroll to position [0, 6343]
click at [84, 36] on link "Menu Cerrar" at bounding box center [108, 38] width 65 height 25
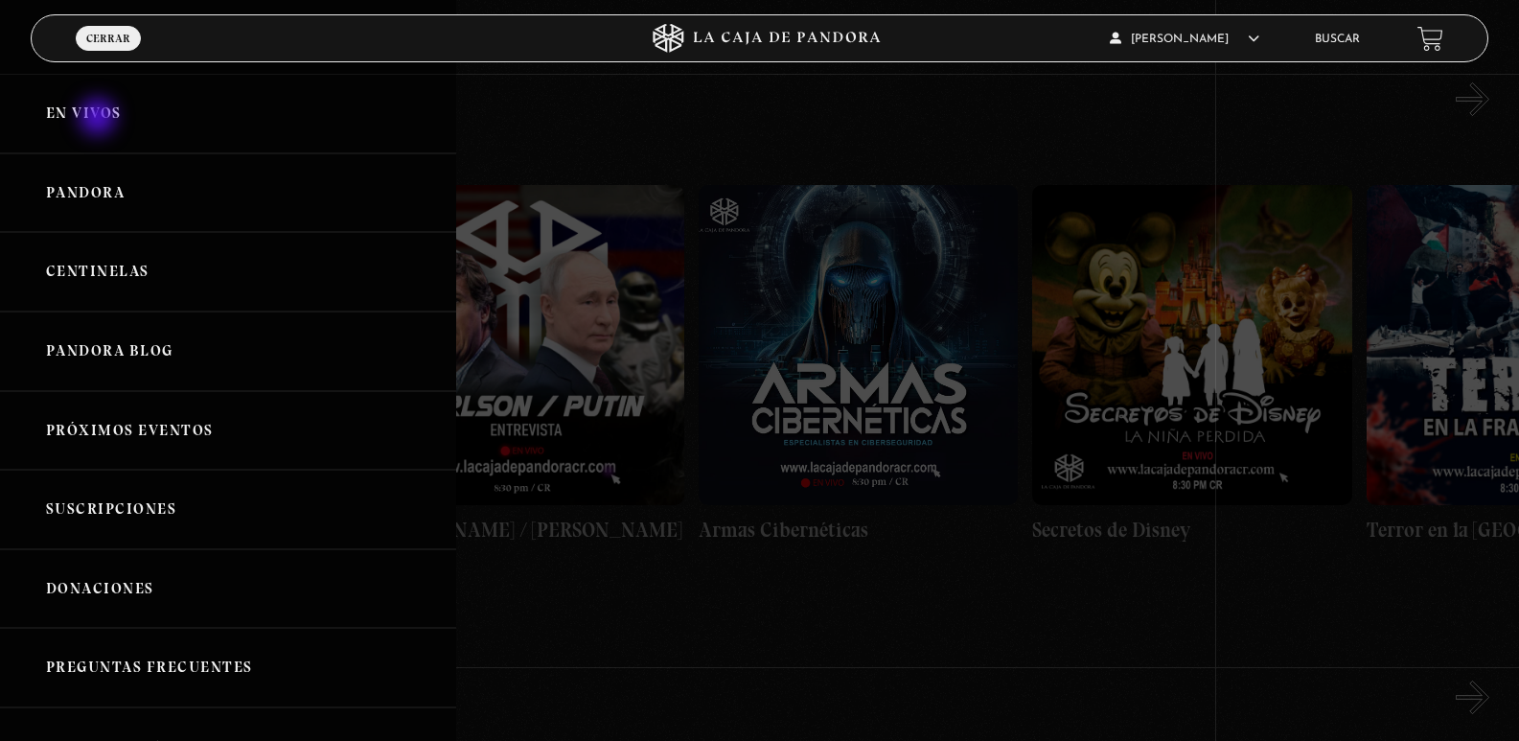
click at [100, 119] on link "En vivos" at bounding box center [228, 114] width 456 height 80
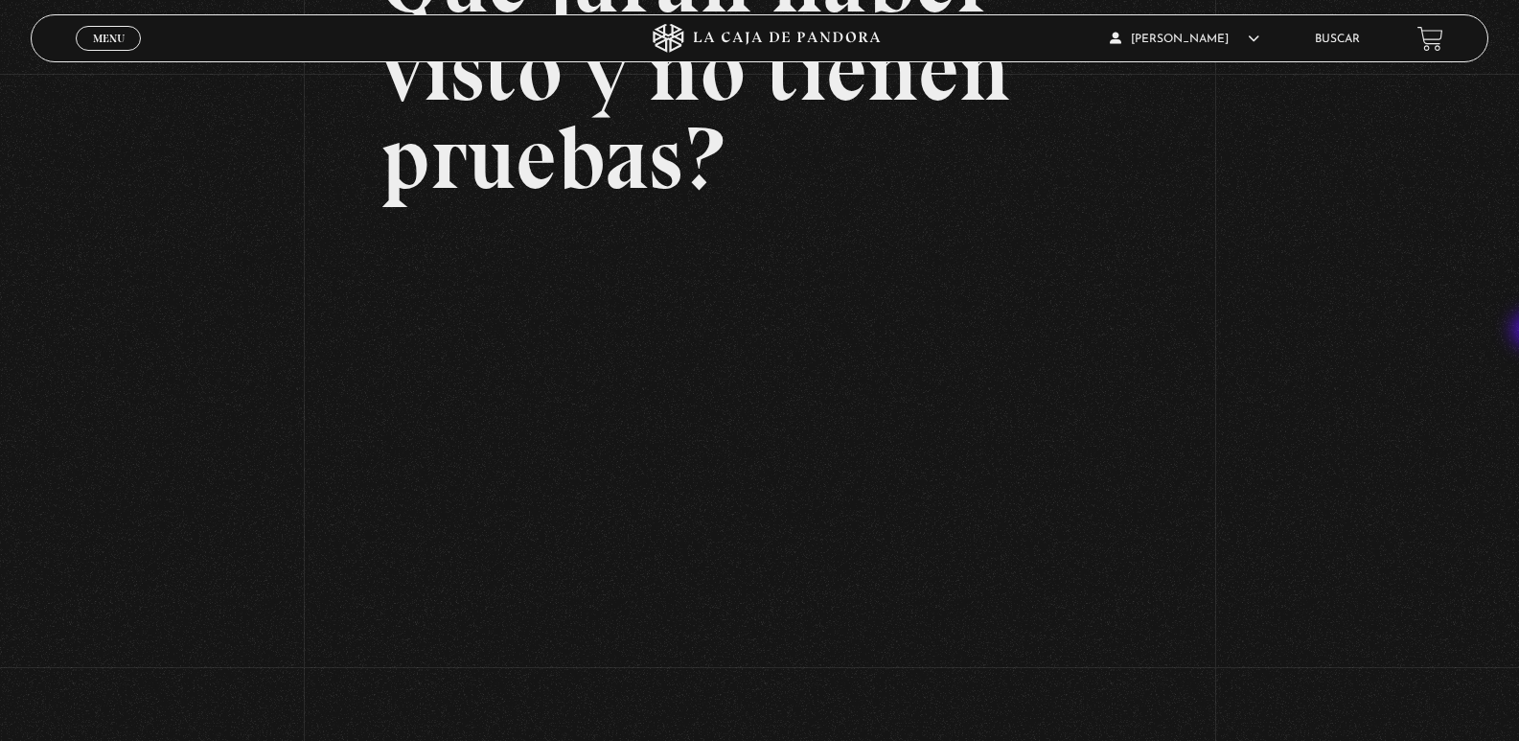
scroll to position [244, 0]
